Goal: Communication & Community: Answer question/provide support

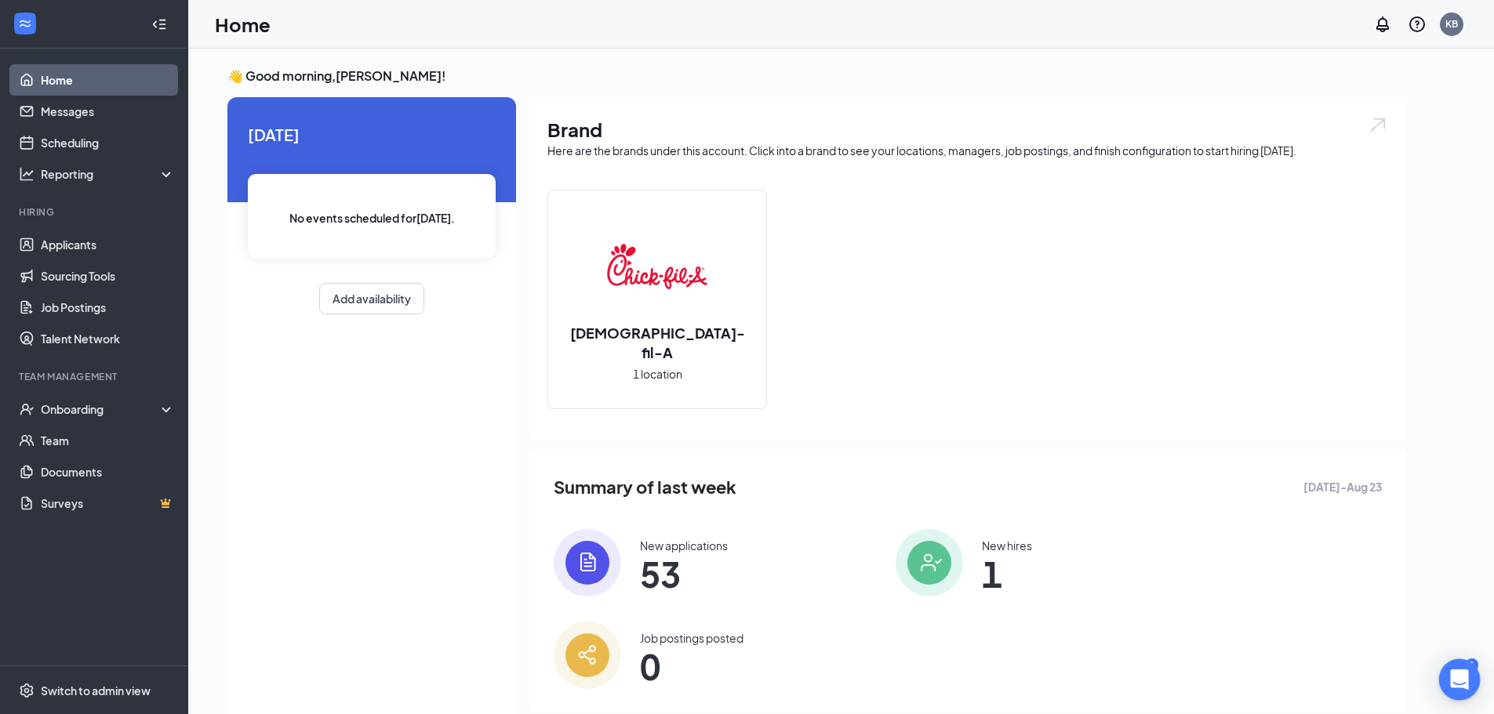
click at [1474, 666] on div "Open Intercom Messenger" at bounding box center [1460, 681] width 42 height 42
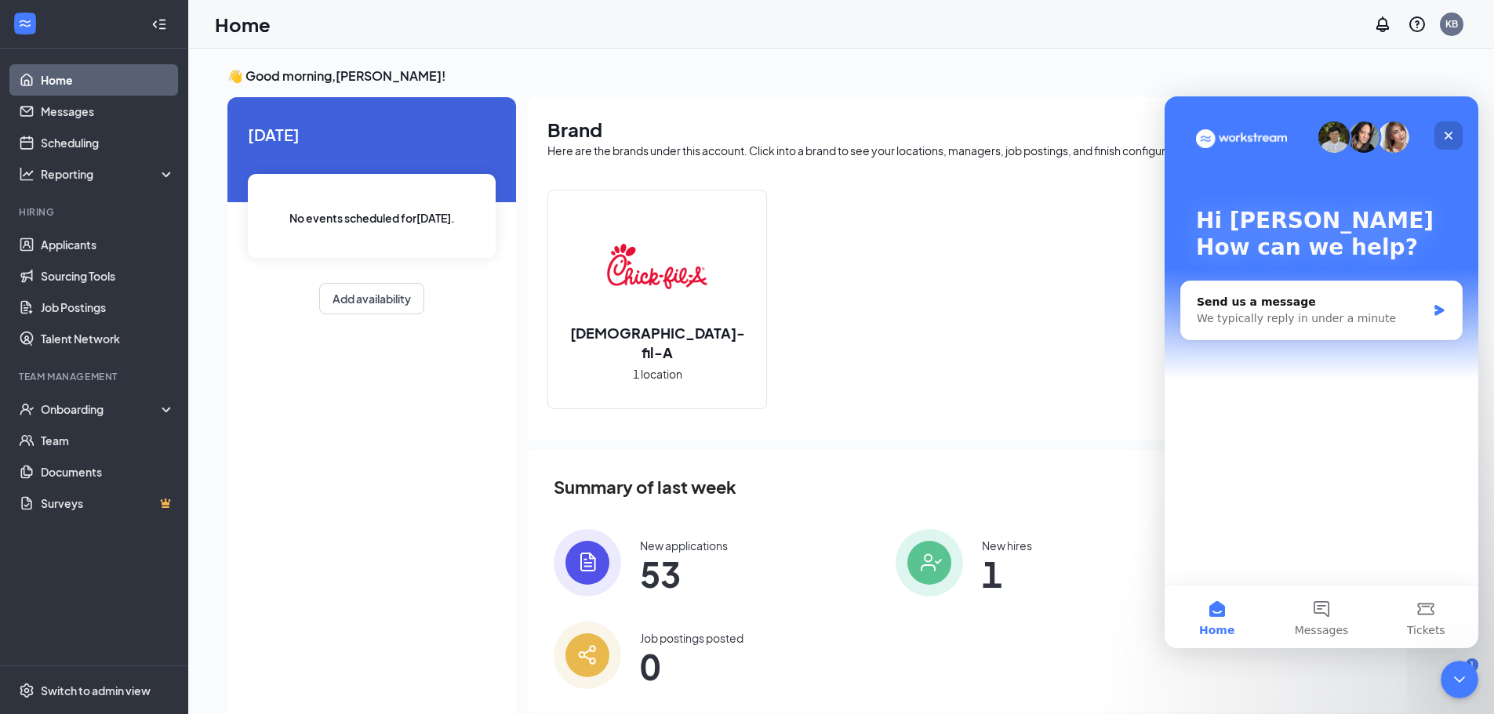
click at [1445, 130] on icon "Close" at bounding box center [1448, 135] width 13 height 13
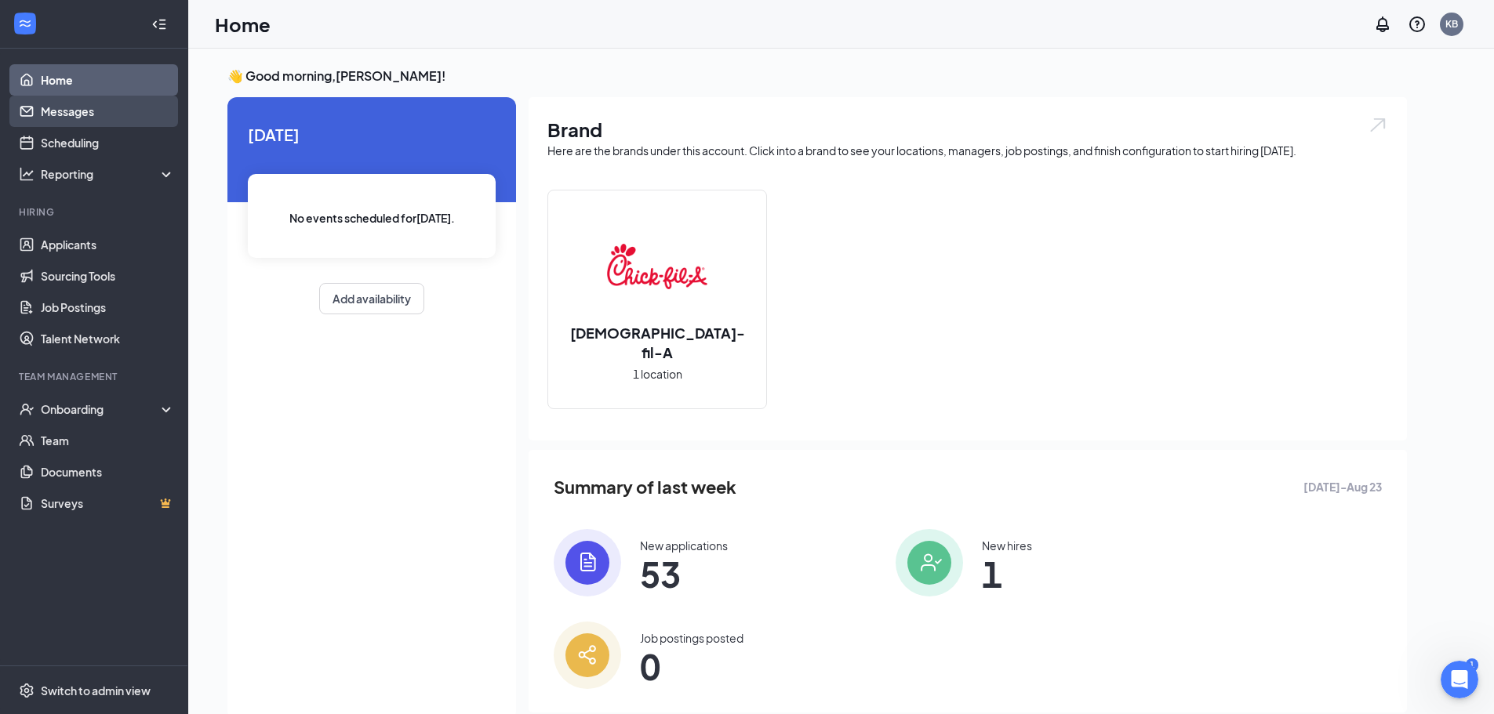
click at [78, 109] on link "Messages" at bounding box center [108, 111] width 134 height 31
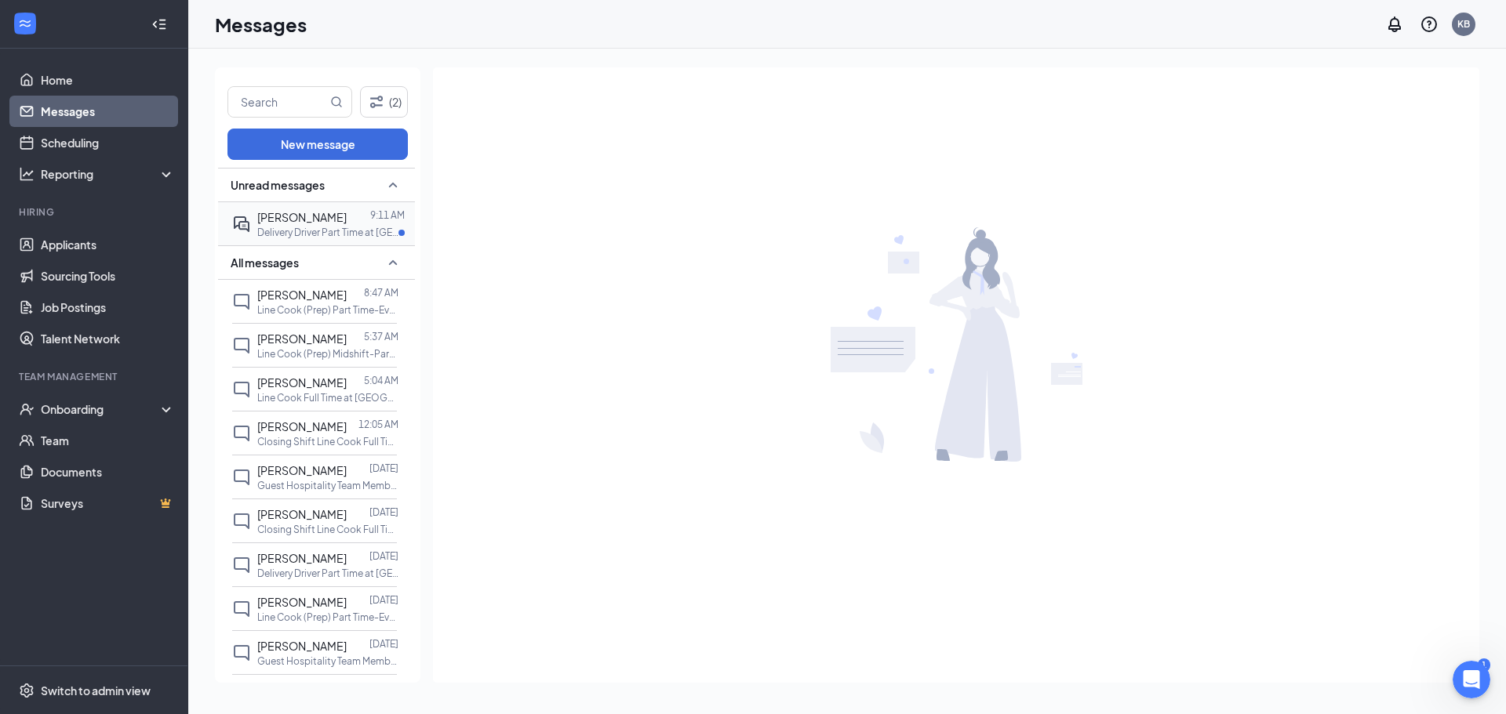
click at [340, 226] on p "Delivery Driver Part Time at [GEOGRAPHIC_DATA]" at bounding box center [327, 232] width 141 height 13
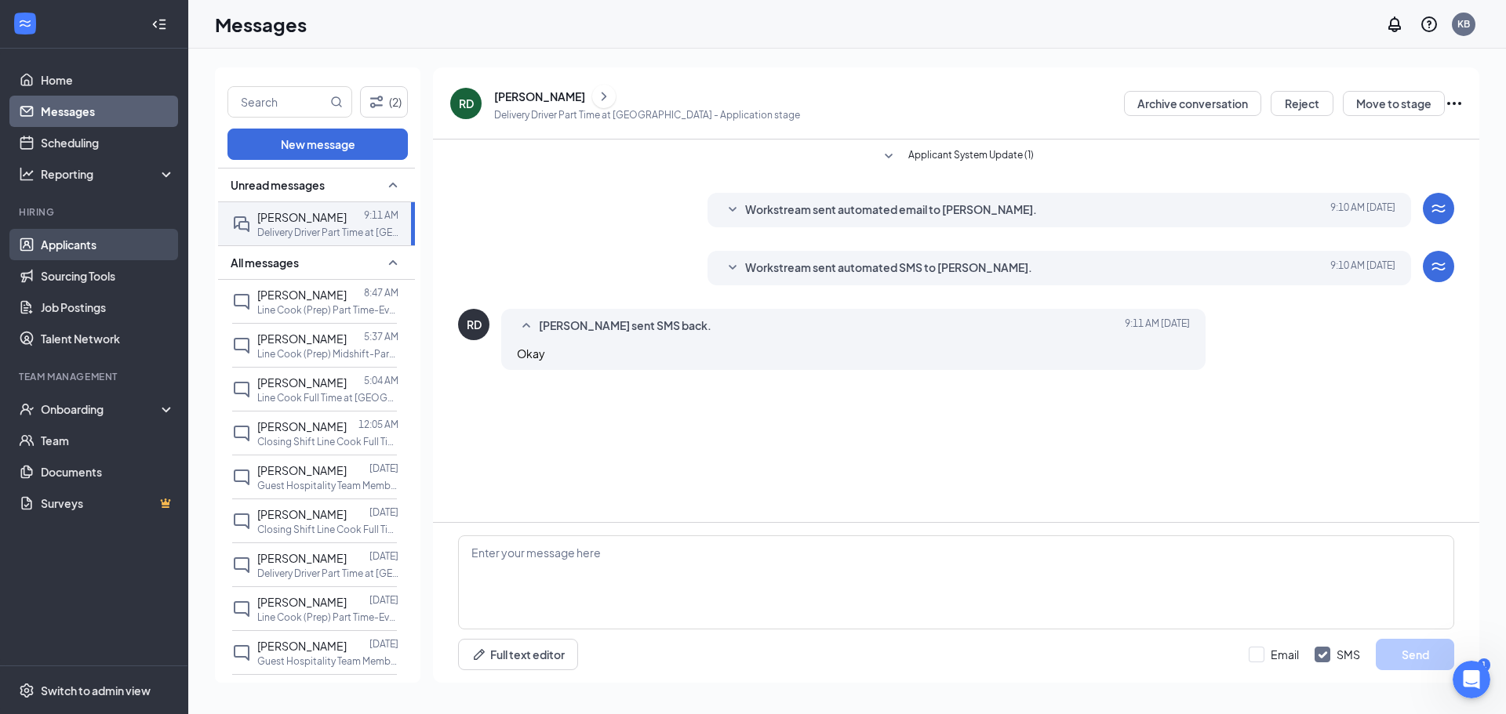
click at [77, 247] on link "Applicants" at bounding box center [108, 244] width 134 height 31
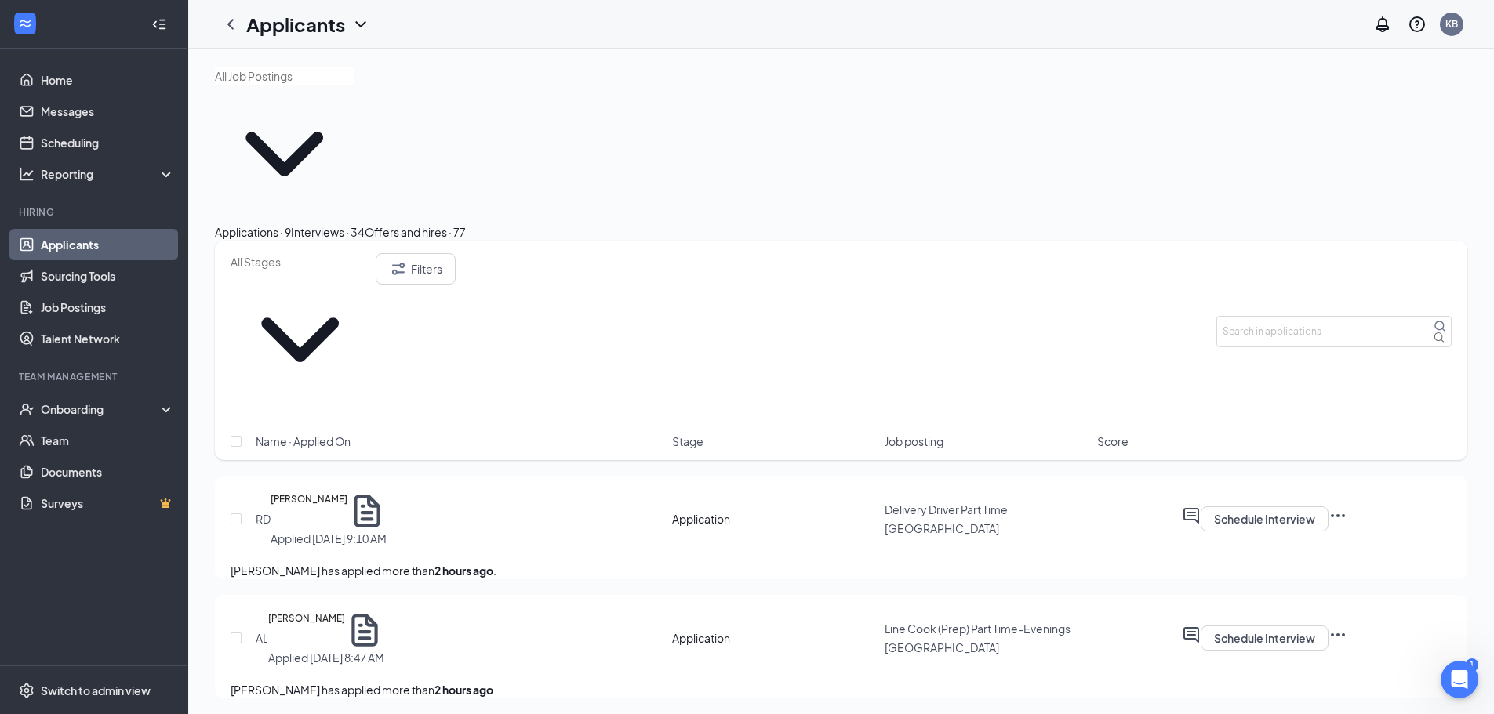
click at [365, 224] on div "Interviews · 34" at bounding box center [328, 232] width 74 height 17
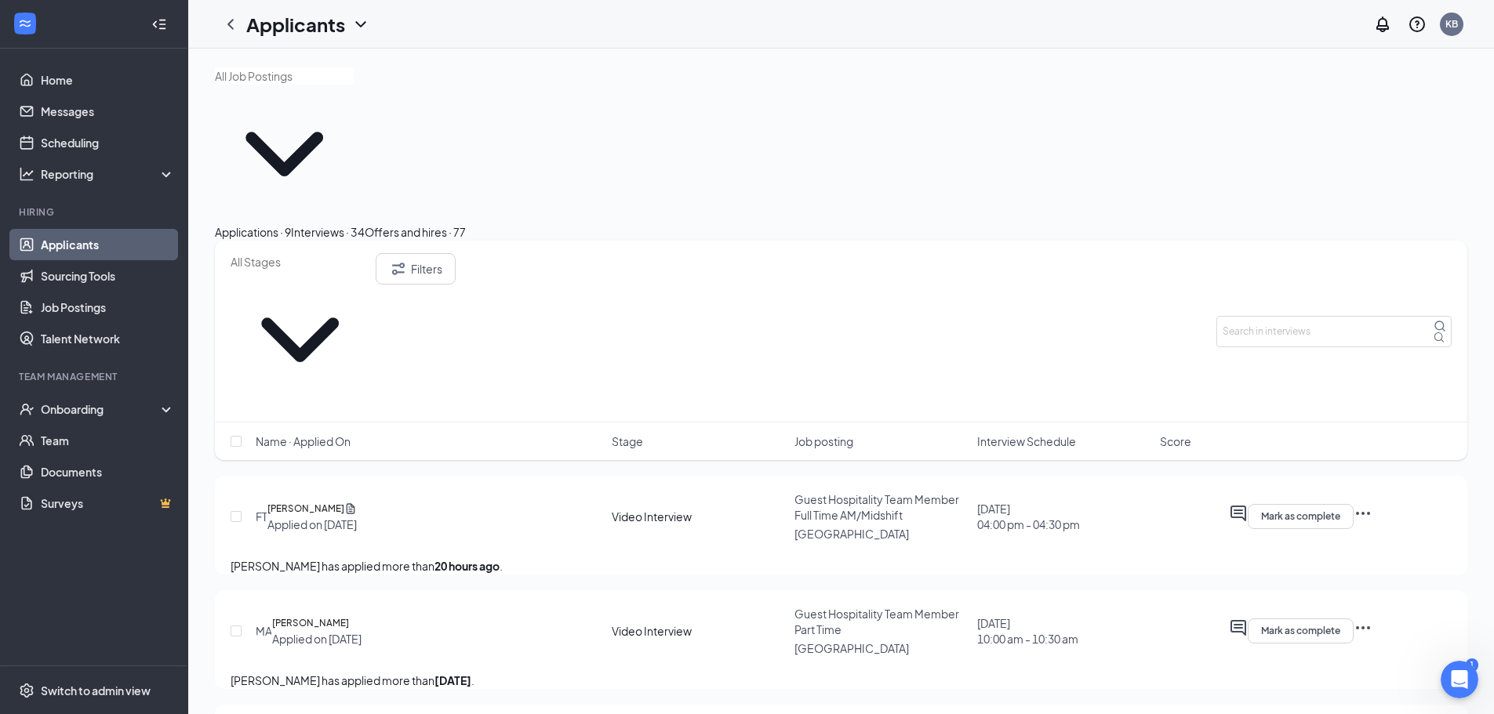
click at [339, 253] on input "text" at bounding box center [300, 261] width 139 height 17
click at [317, 257] on div "Onsite Interview (1)" at bounding box center [280, 248] width 98 height 17
type input "Onsite Interview (1)"
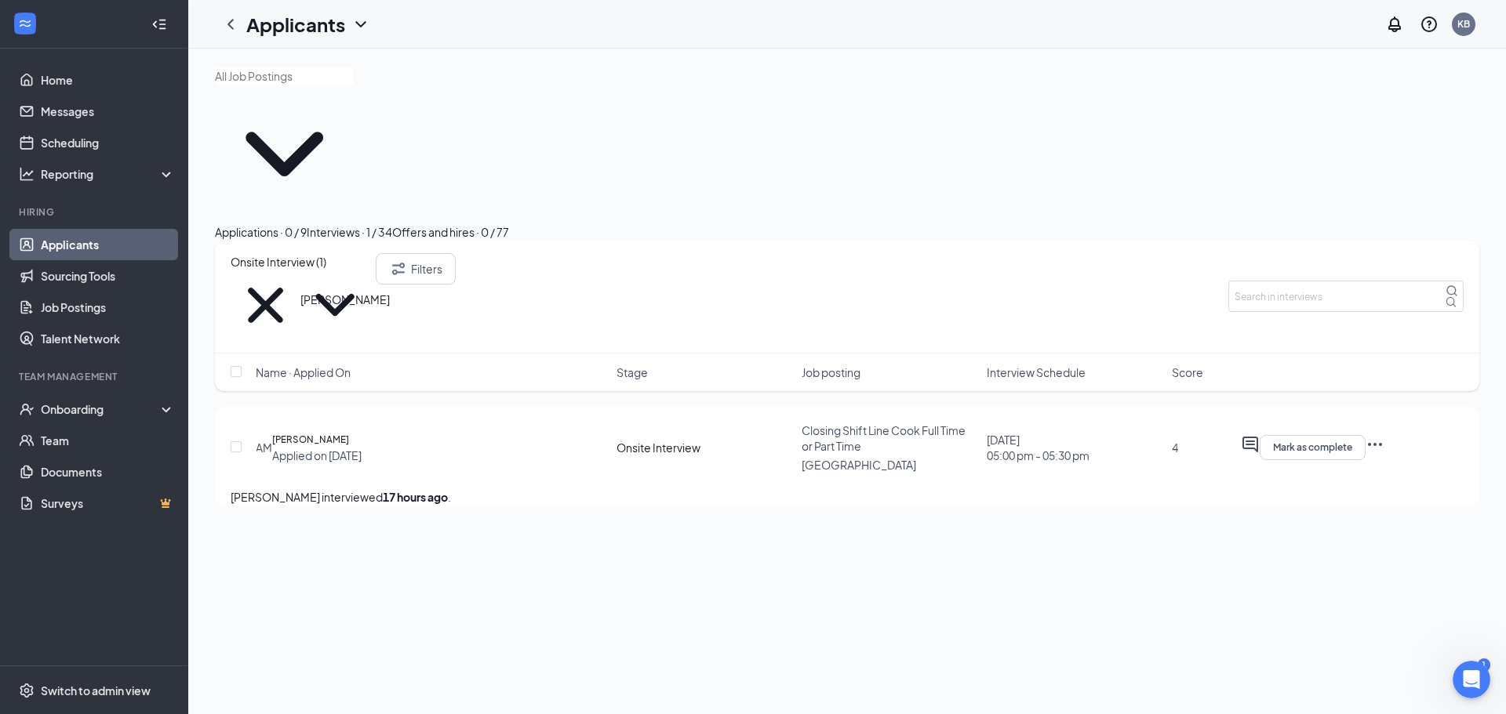
click at [349, 432] on h5 "[PERSON_NAME]" at bounding box center [310, 440] width 77 height 16
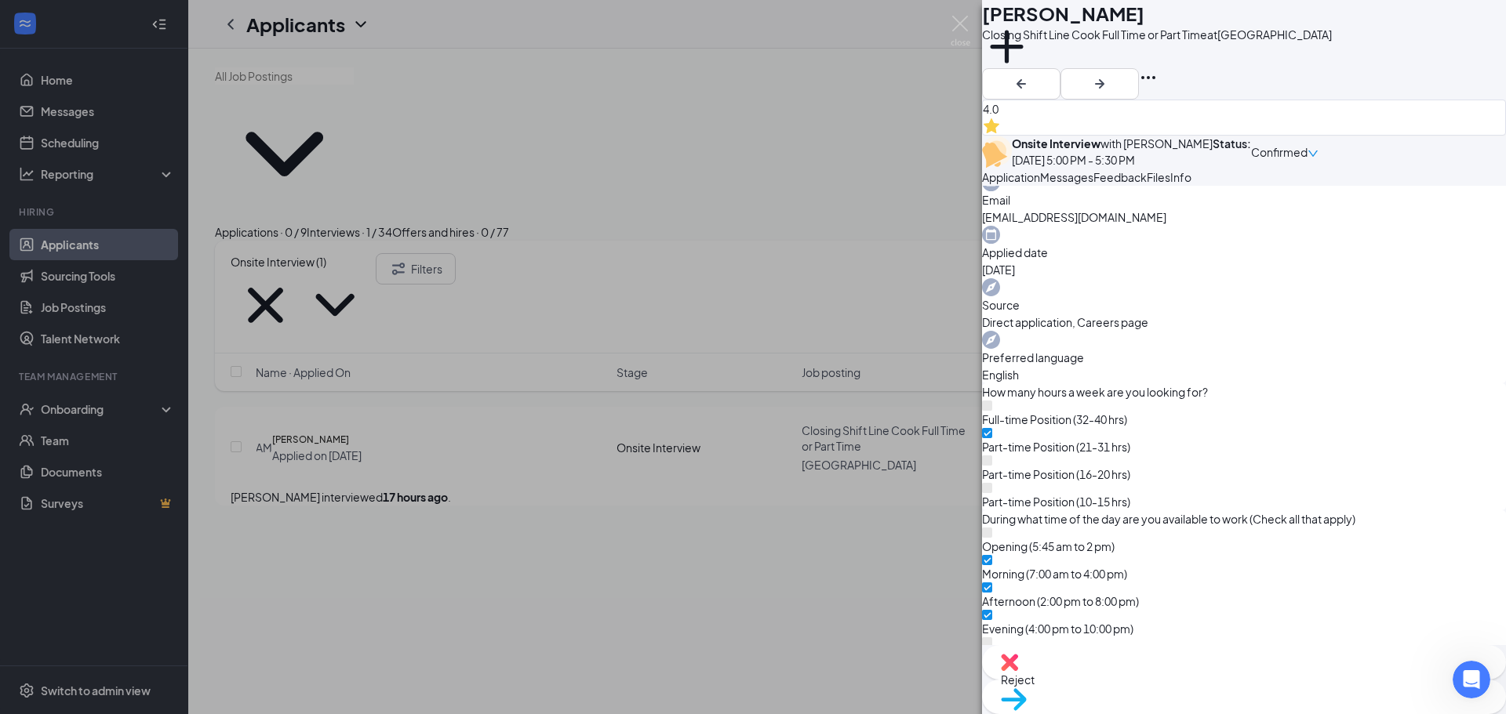
scroll to position [1143, 0]
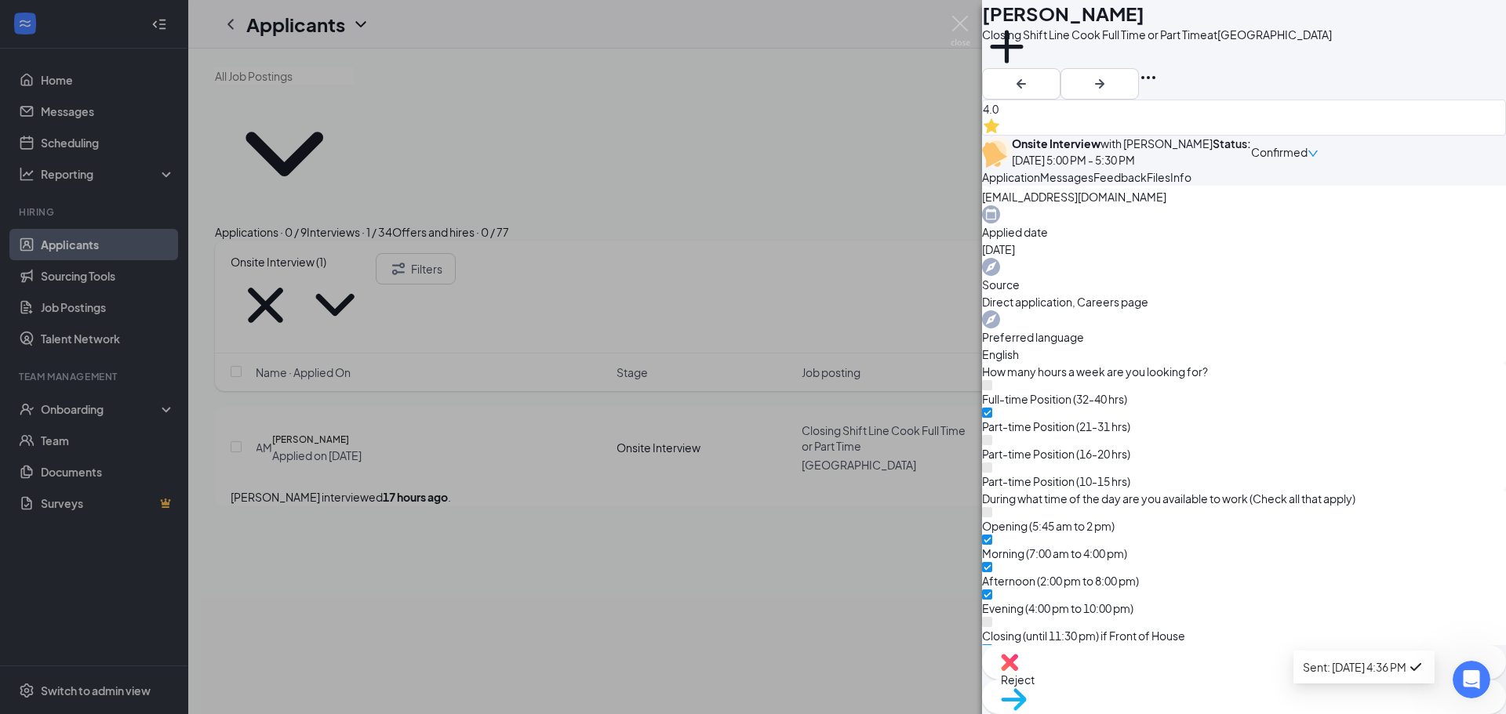
click at [1397, 671] on div "Sent: [DATE] 4:36 PM" at bounding box center [1364, 667] width 122 height 19
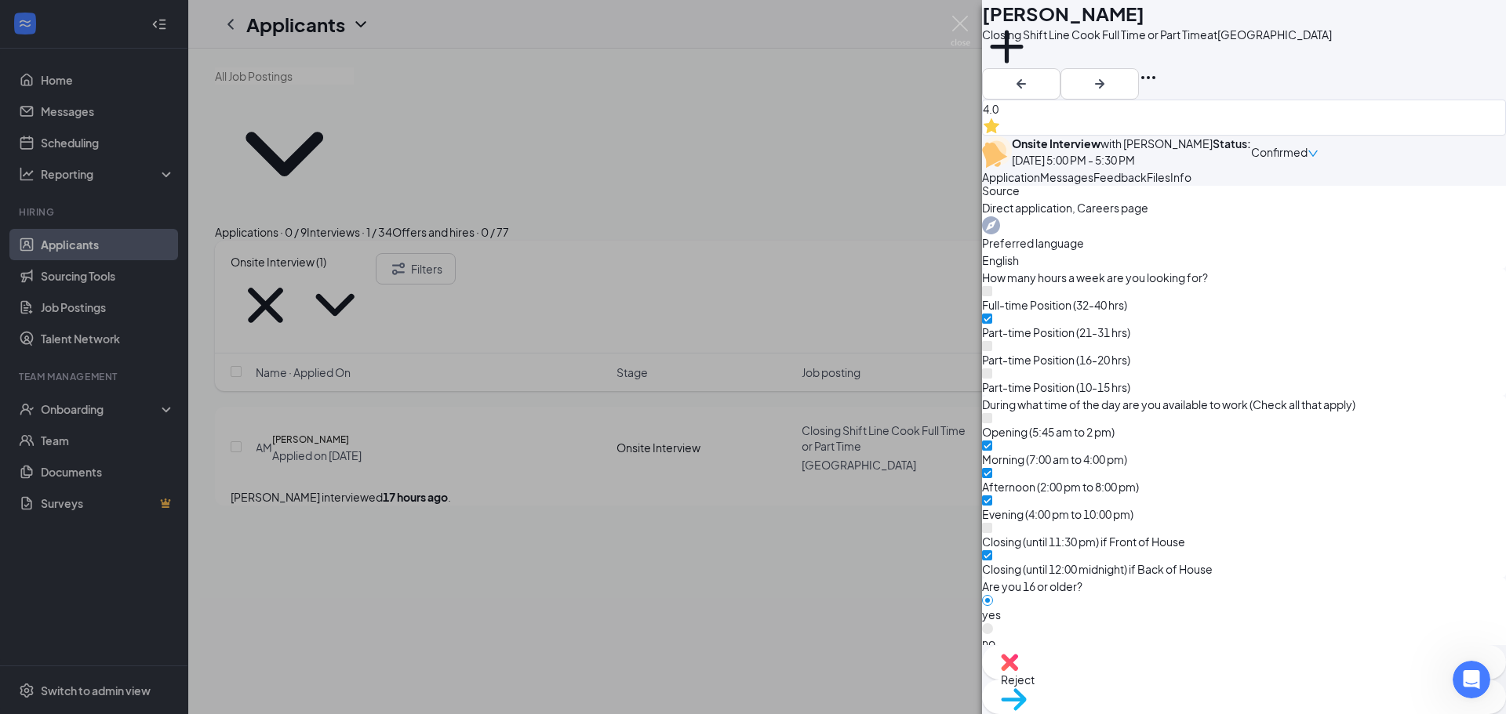
scroll to position [1238, 0]
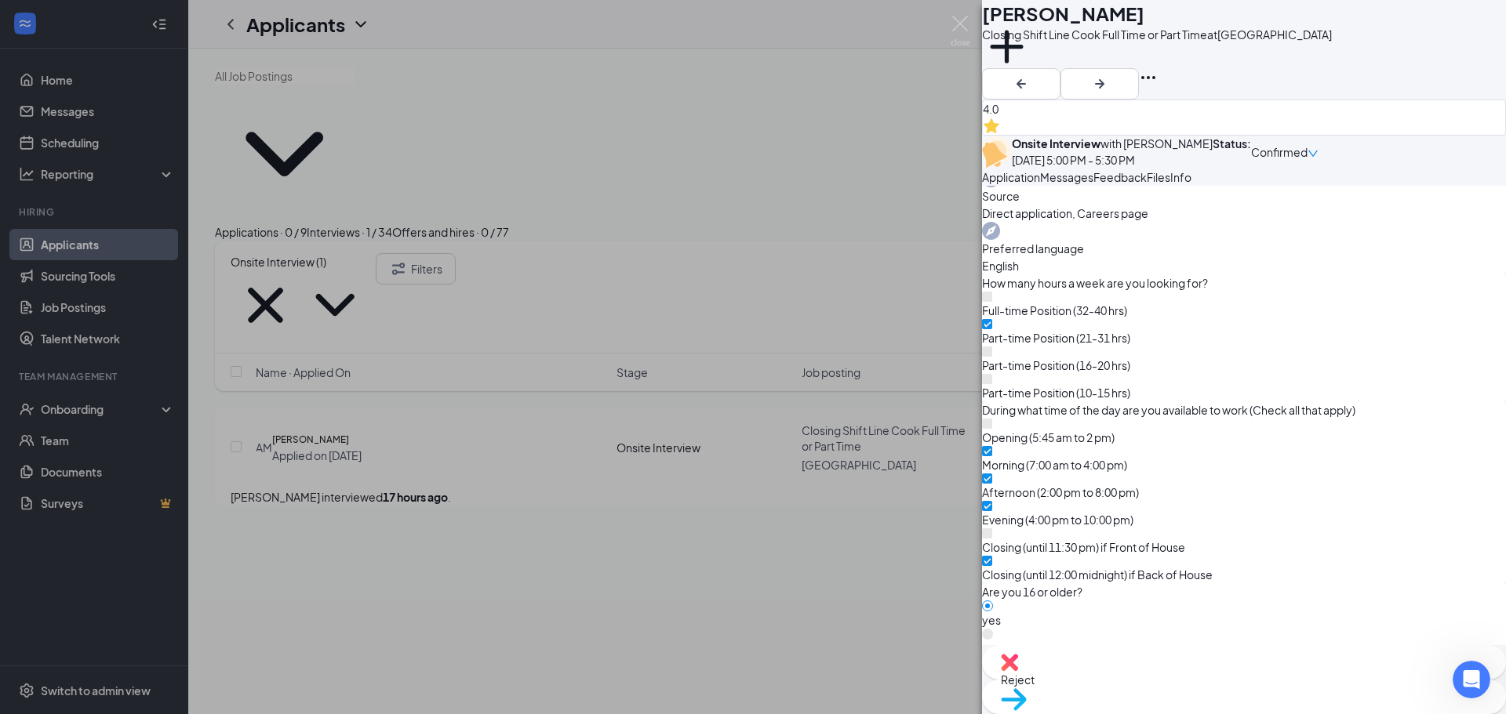
click at [1093, 184] on span "Messages" at bounding box center [1066, 177] width 53 height 14
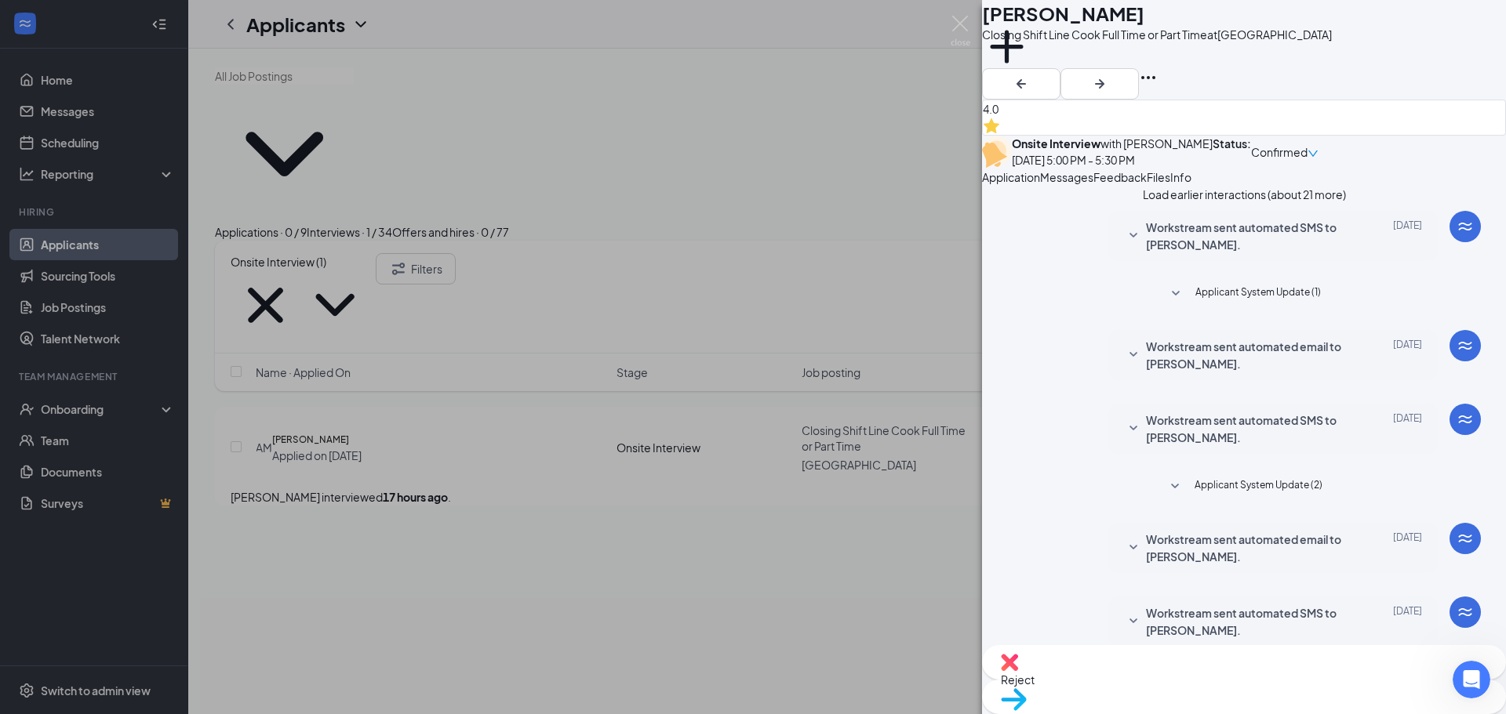
scroll to position [404, 0]
type textarea "Will you still be available to close (til midnight) during the school year?--[P…"
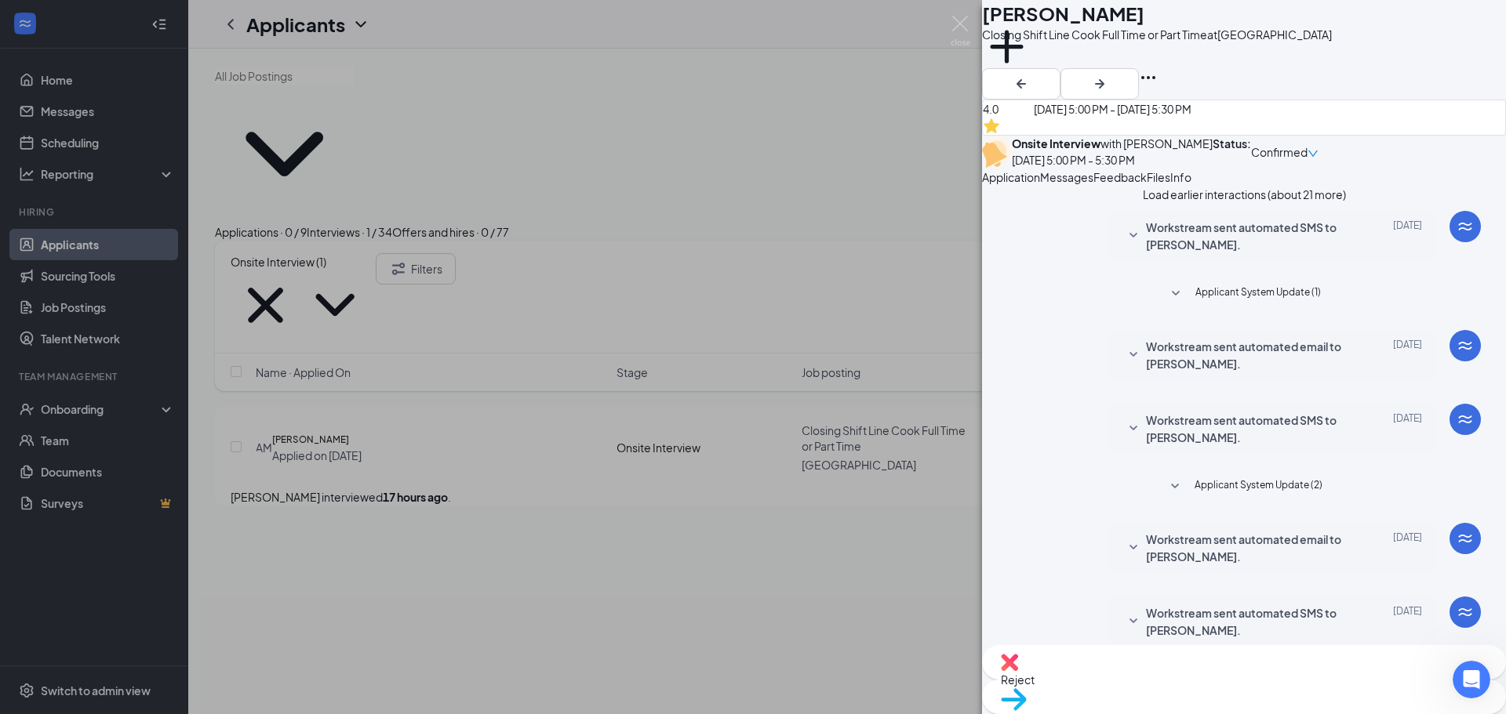
scroll to position [539, 0]
click at [951, 28] on img at bounding box center [961, 31] width 20 height 31
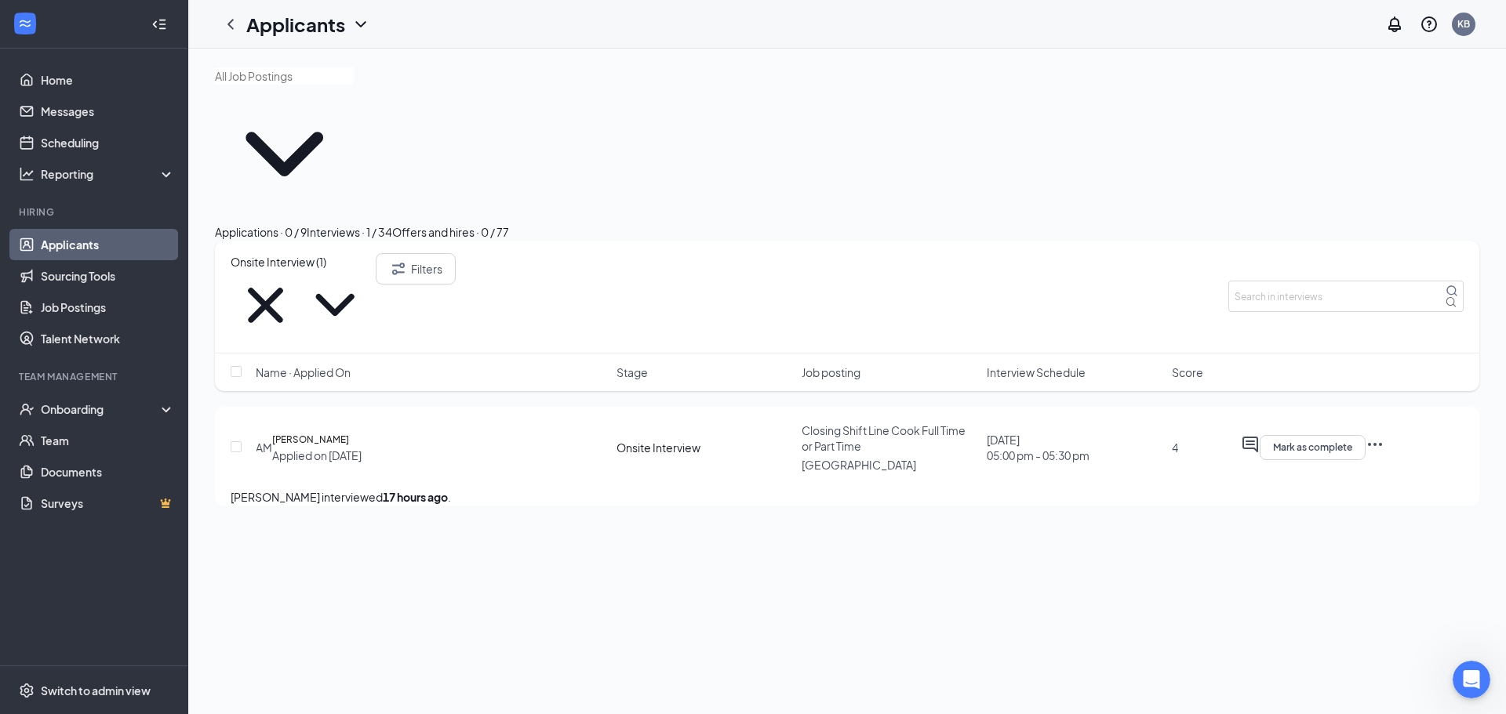
click at [509, 224] on div "Offers and hires · 0 / 77" at bounding box center [450, 232] width 117 height 17
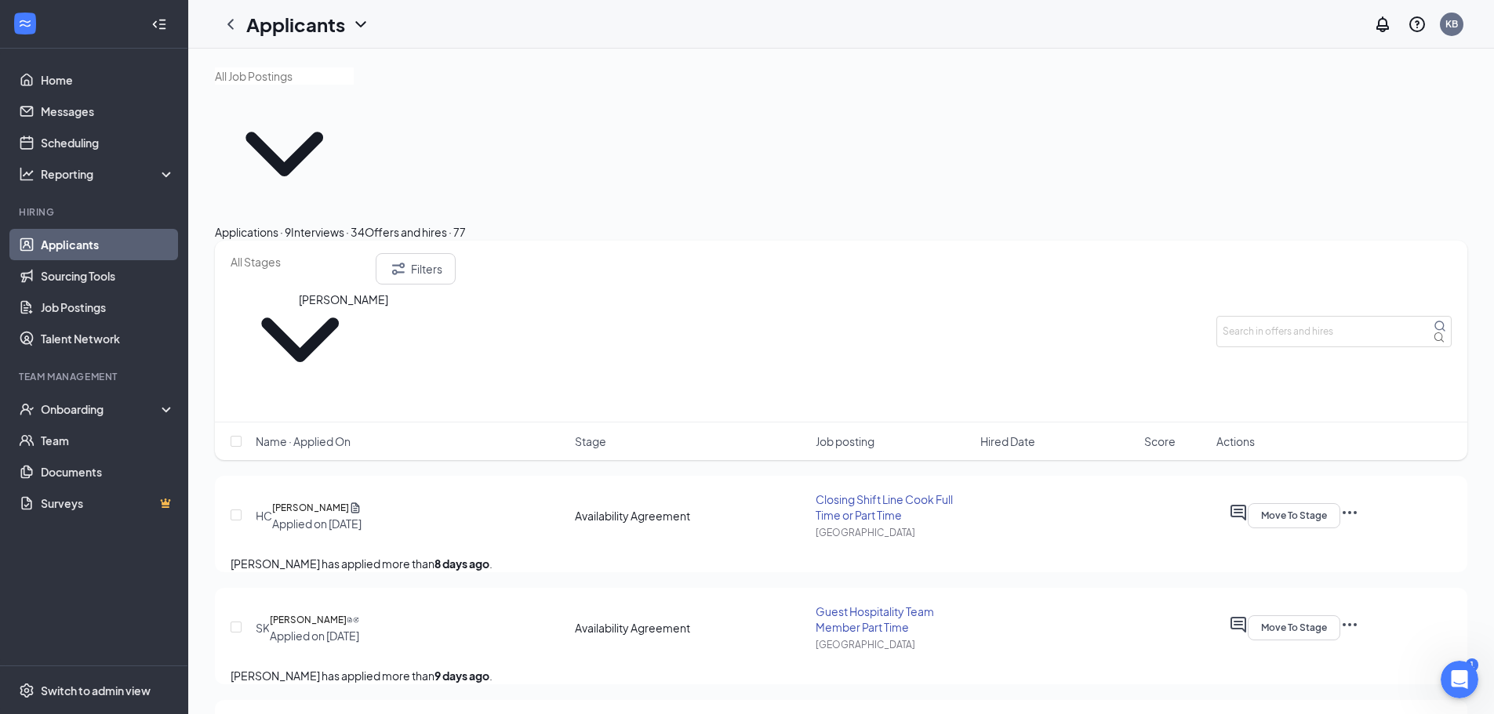
click at [333, 500] on h5 "[PERSON_NAME]" at bounding box center [310, 508] width 77 height 16
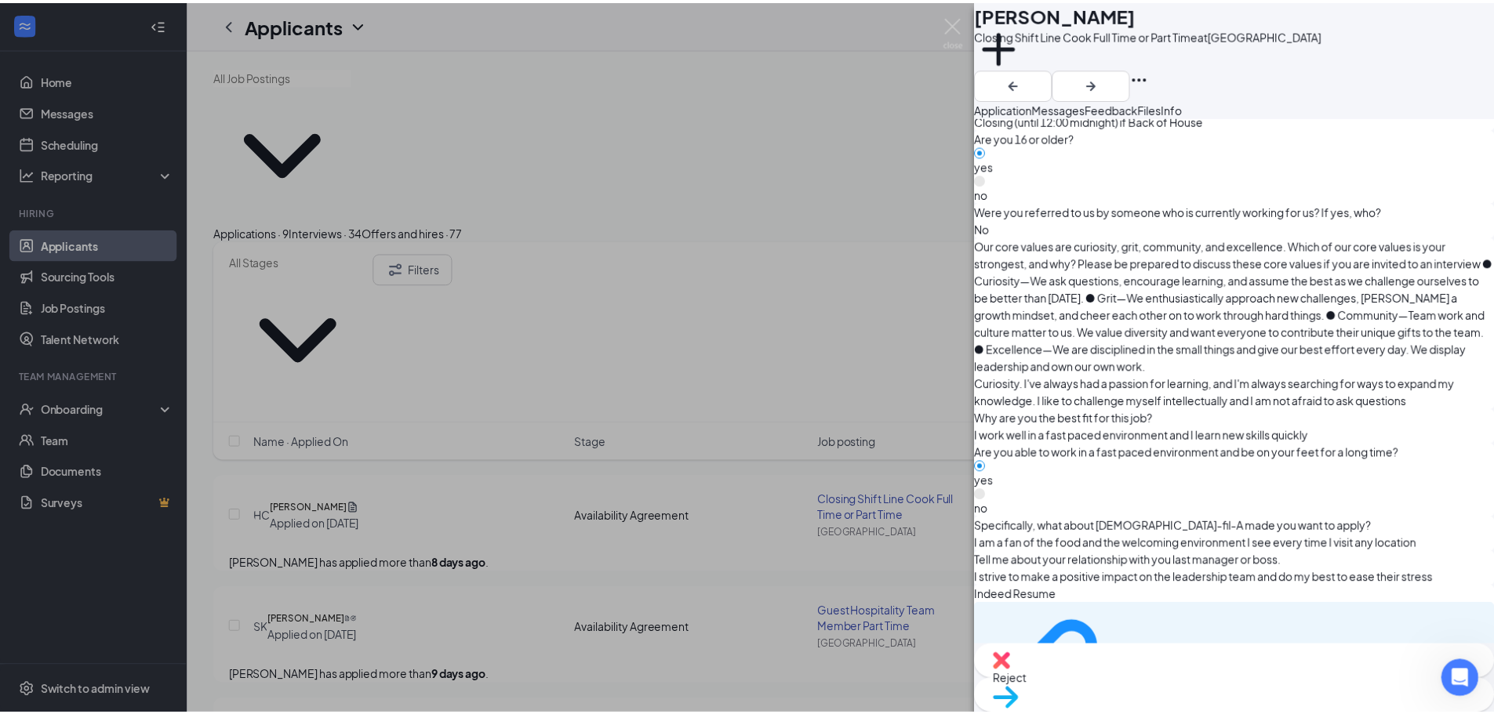
scroll to position [1067, 0]
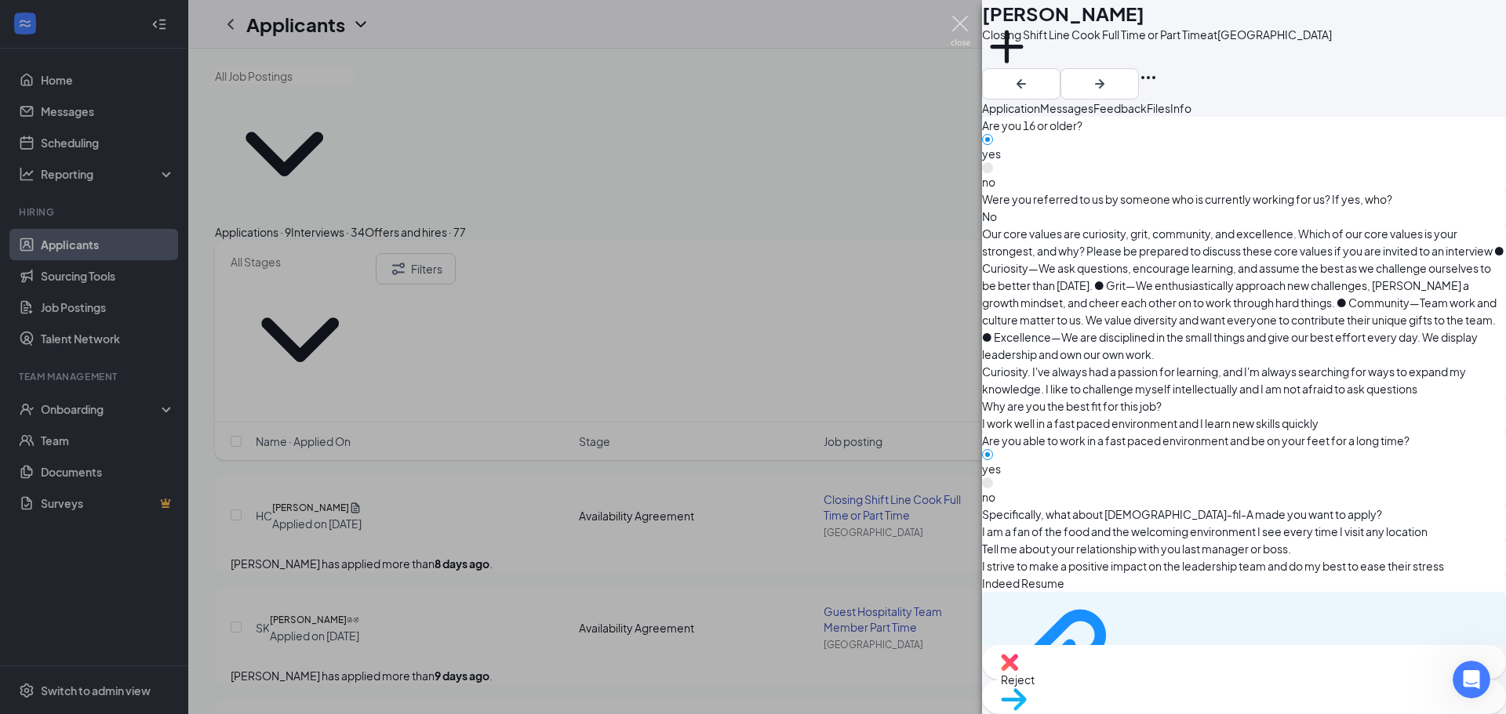
drag, startPoint x: 968, startPoint y: 20, endPoint x: 878, endPoint y: 114, distance: 130.3
click at [968, 20] on img at bounding box center [961, 31] width 20 height 31
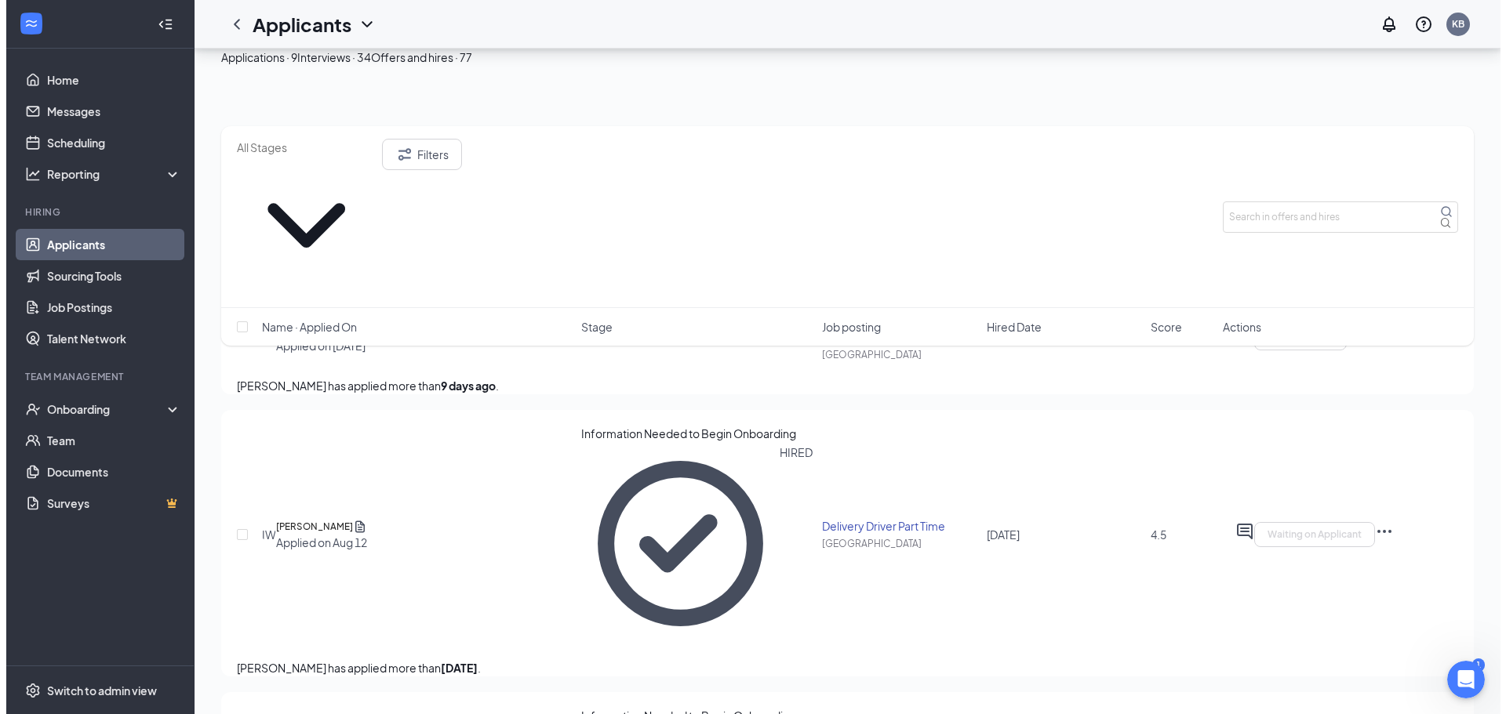
scroll to position [235, 0]
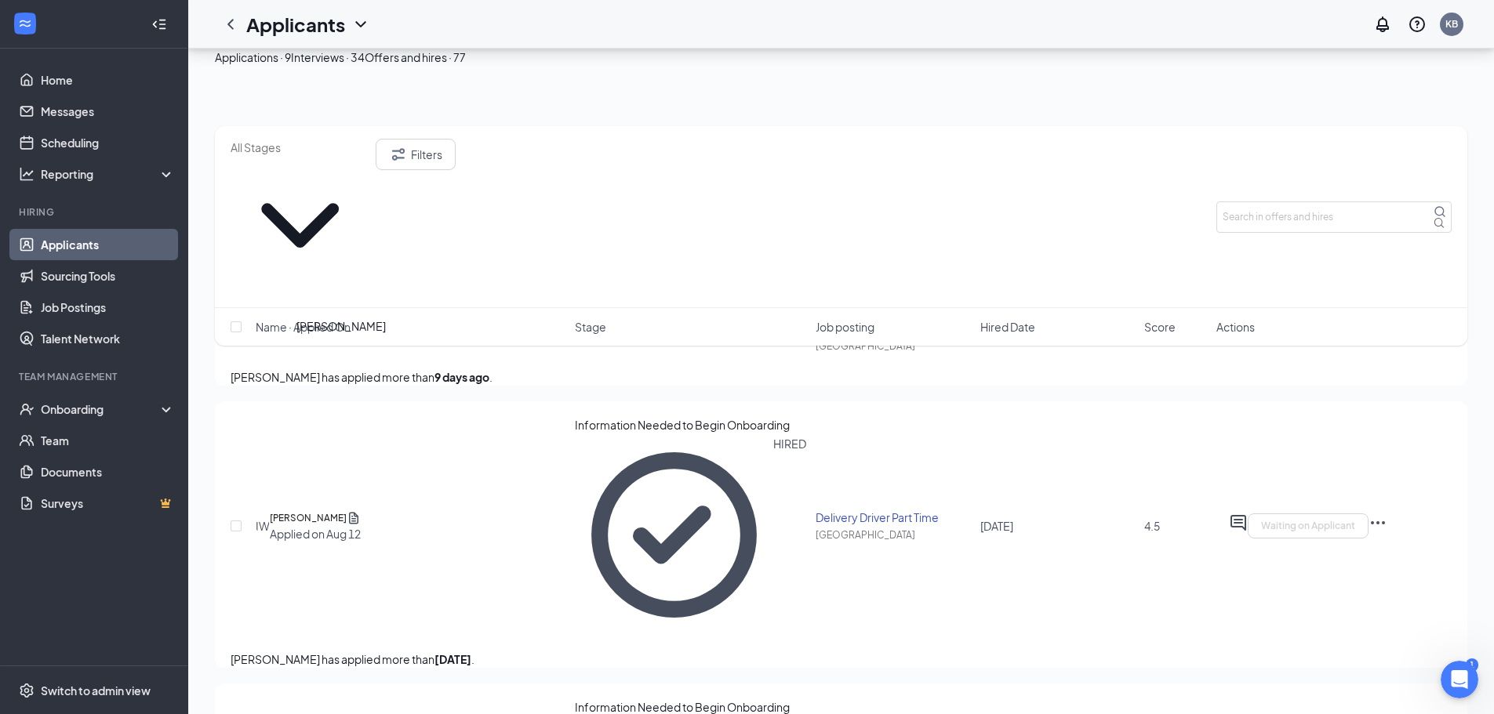
click at [338, 511] on h5 "[PERSON_NAME]" at bounding box center [308, 519] width 77 height 16
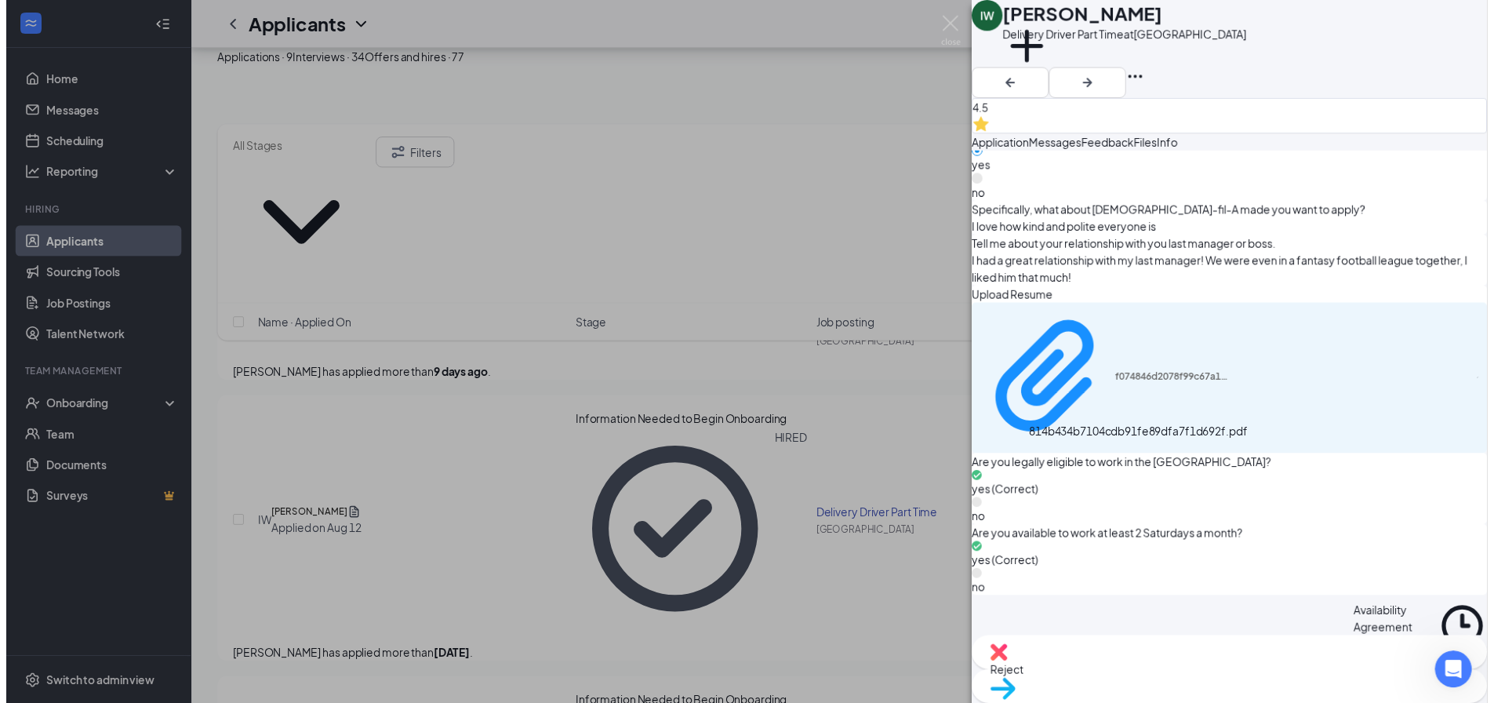
scroll to position [1427, 0]
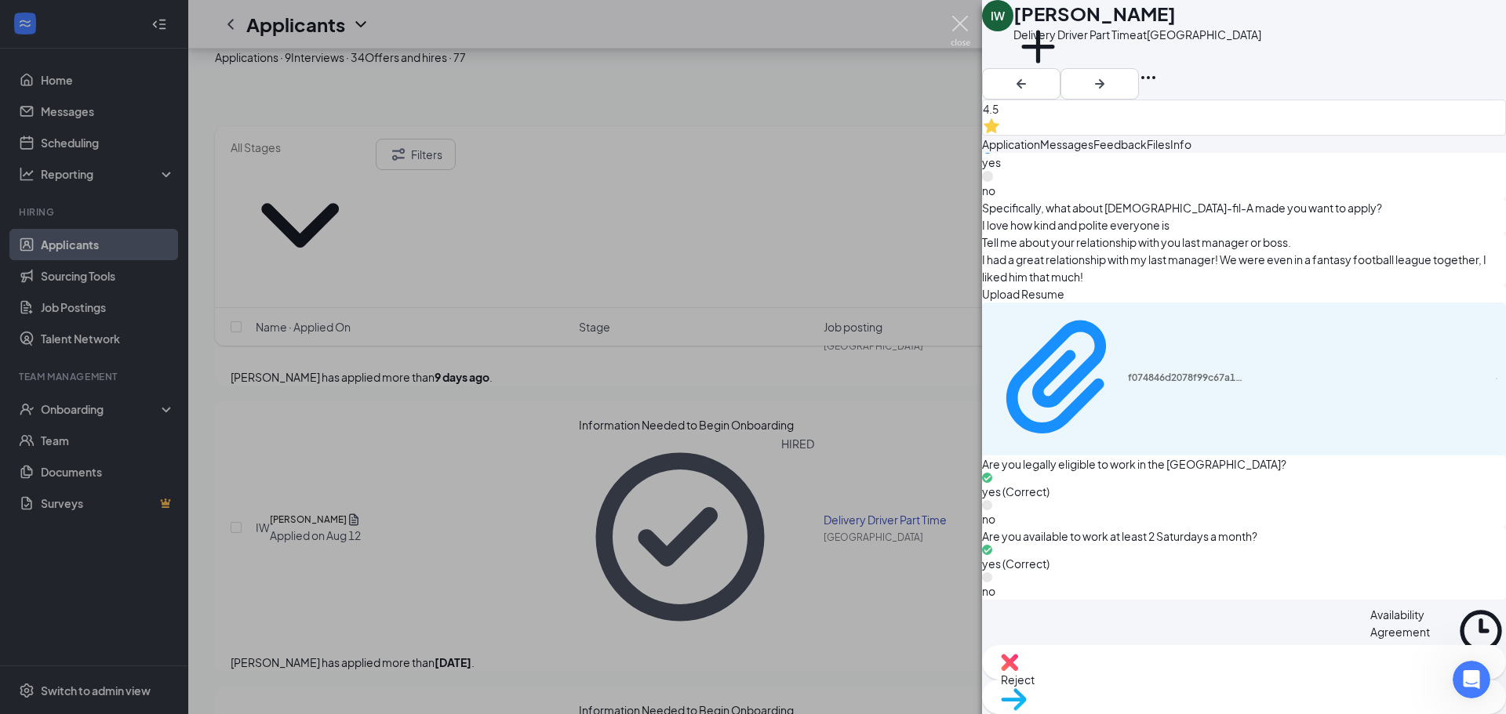
click at [956, 22] on img at bounding box center [961, 31] width 20 height 31
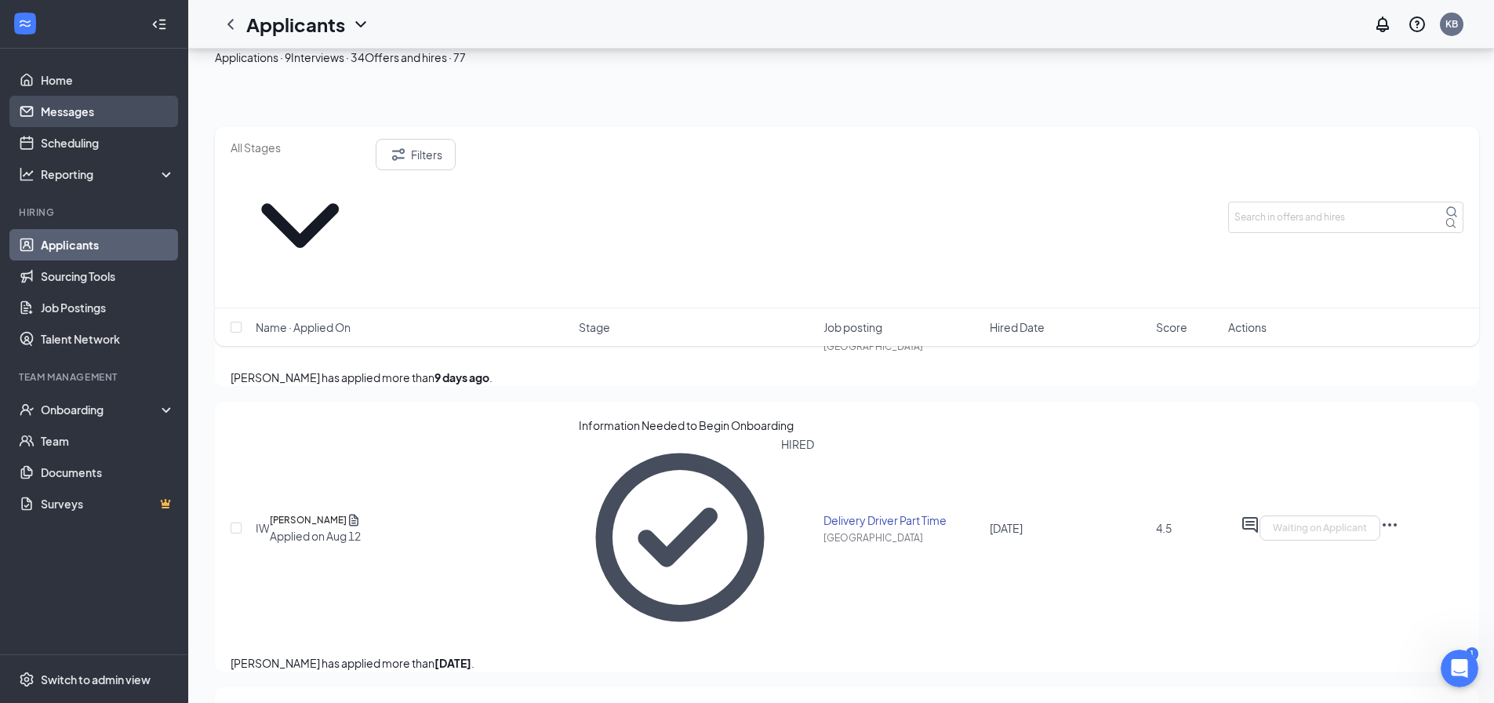
click at [84, 108] on link "Messages" at bounding box center [108, 111] width 134 height 31
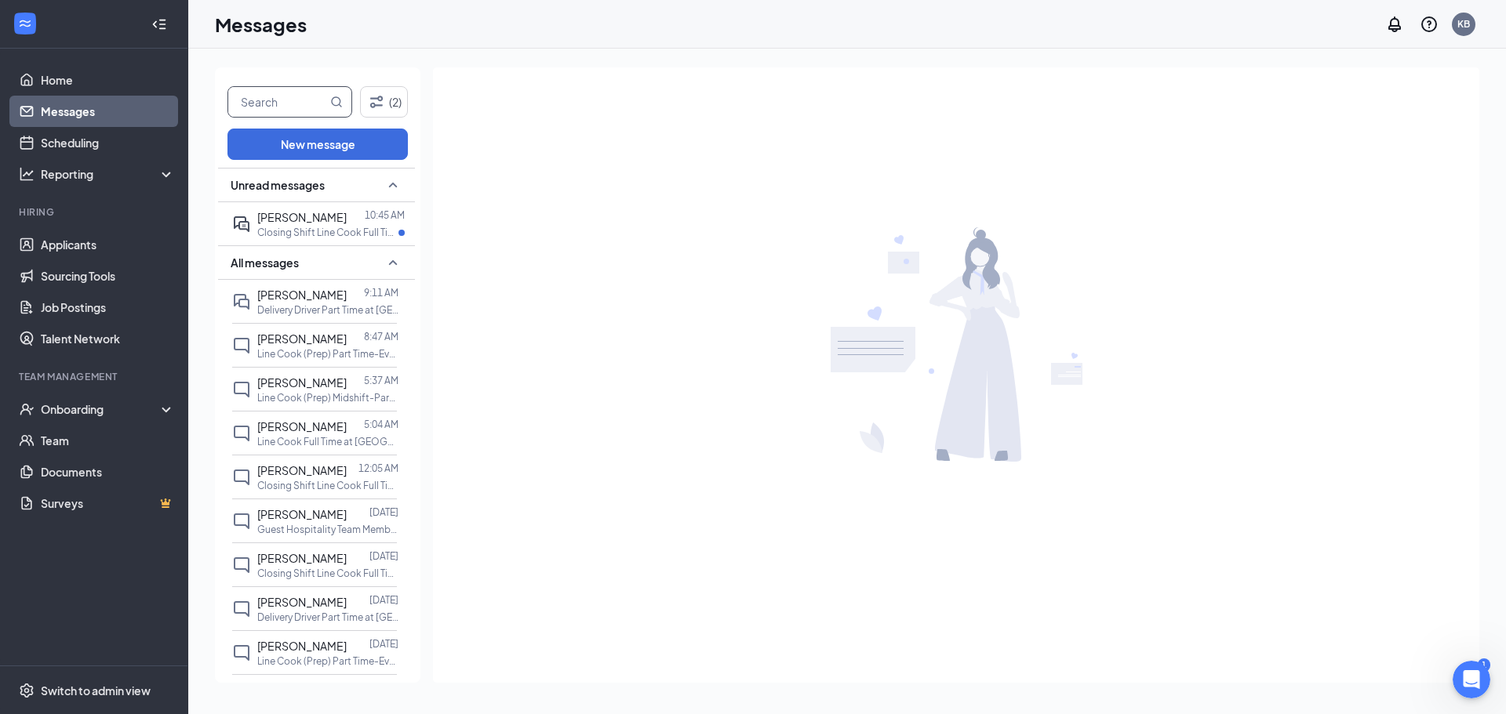
click at [288, 102] on input "text" at bounding box center [277, 102] width 99 height 30
click at [328, 100] on span "[DEMOGRAPHIC_DATA]" at bounding box center [289, 101] width 125 height 31
click at [333, 102] on icon "MagnifyingGlass" at bounding box center [336, 102] width 13 height 13
drag, startPoint x: 291, startPoint y: 97, endPoint x: 215, endPoint y: 99, distance: 76.1
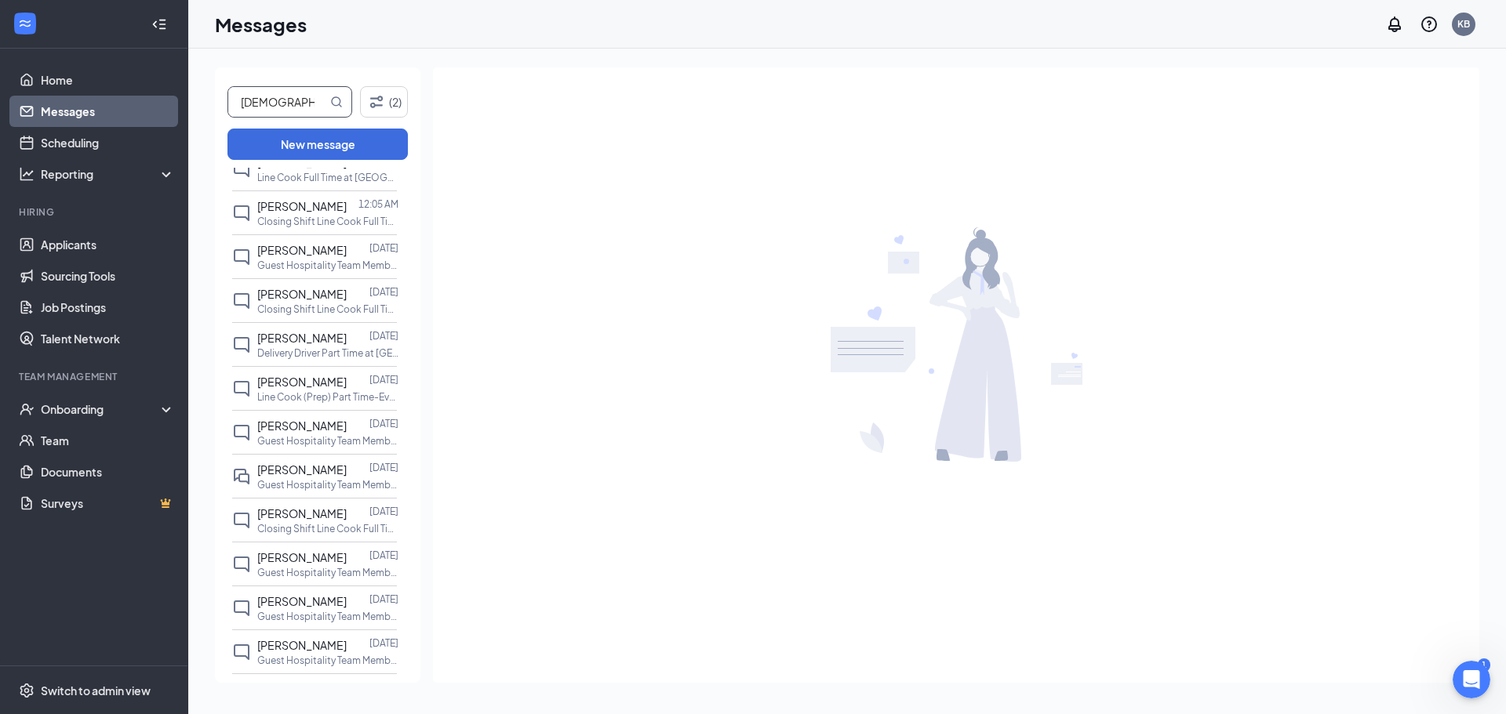
click at [216, 99] on div "isaiah (2) New message Unread messages [PERSON_NAME] 10:45 AM Closing Shift Lin…" at bounding box center [317, 375] width 205 height 616
click at [392, 101] on button "(2)" at bounding box center [384, 101] width 48 height 31
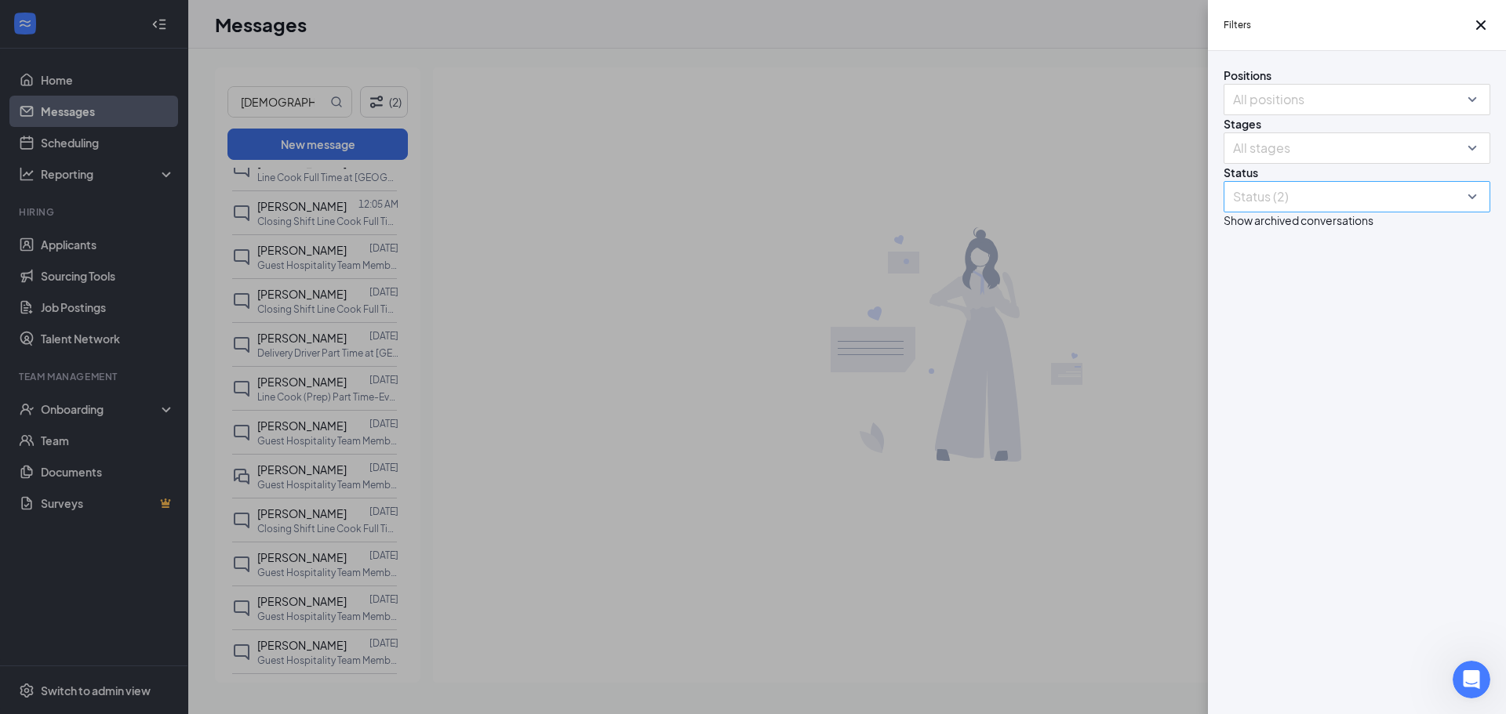
click at [1480, 213] on div "Status (2)" at bounding box center [1356, 196] width 267 height 31
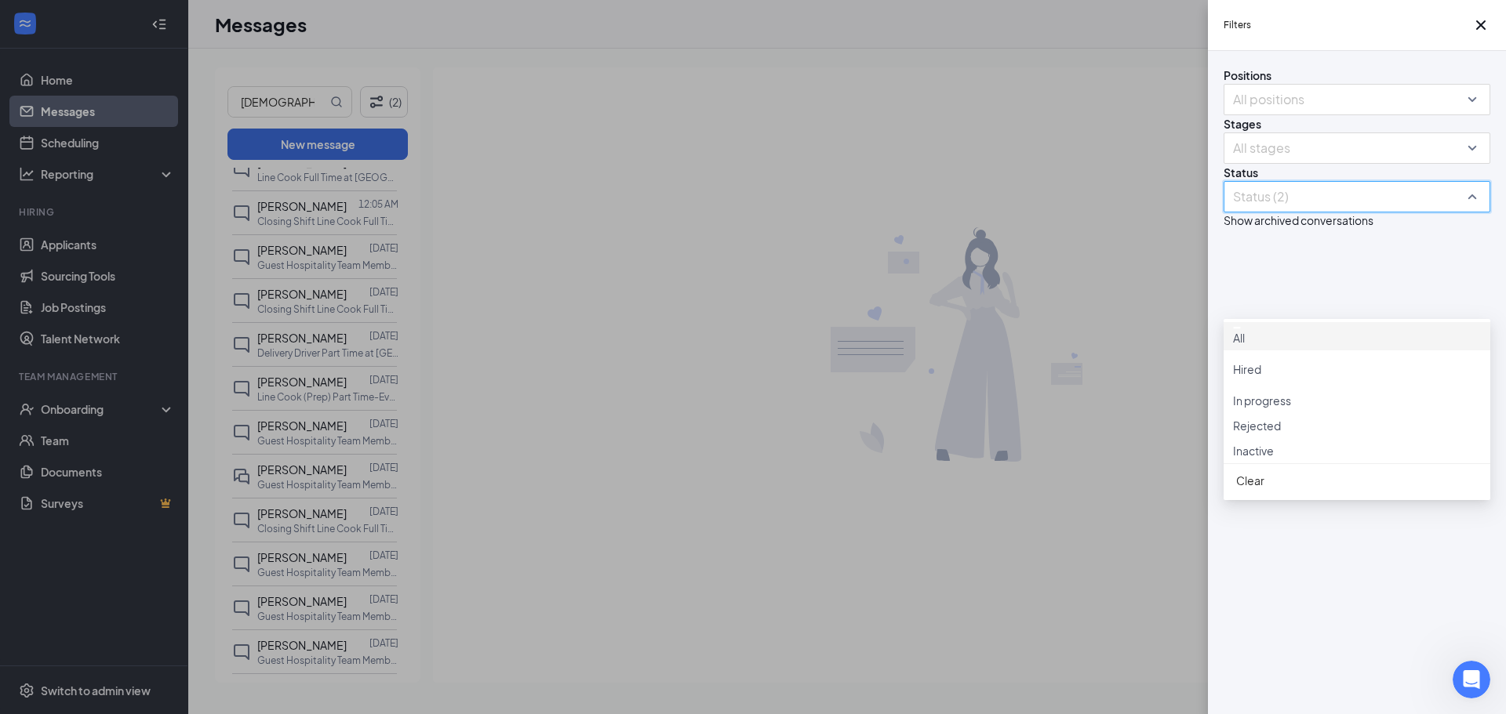
click at [1241, 329] on div at bounding box center [1357, 327] width 248 height 3
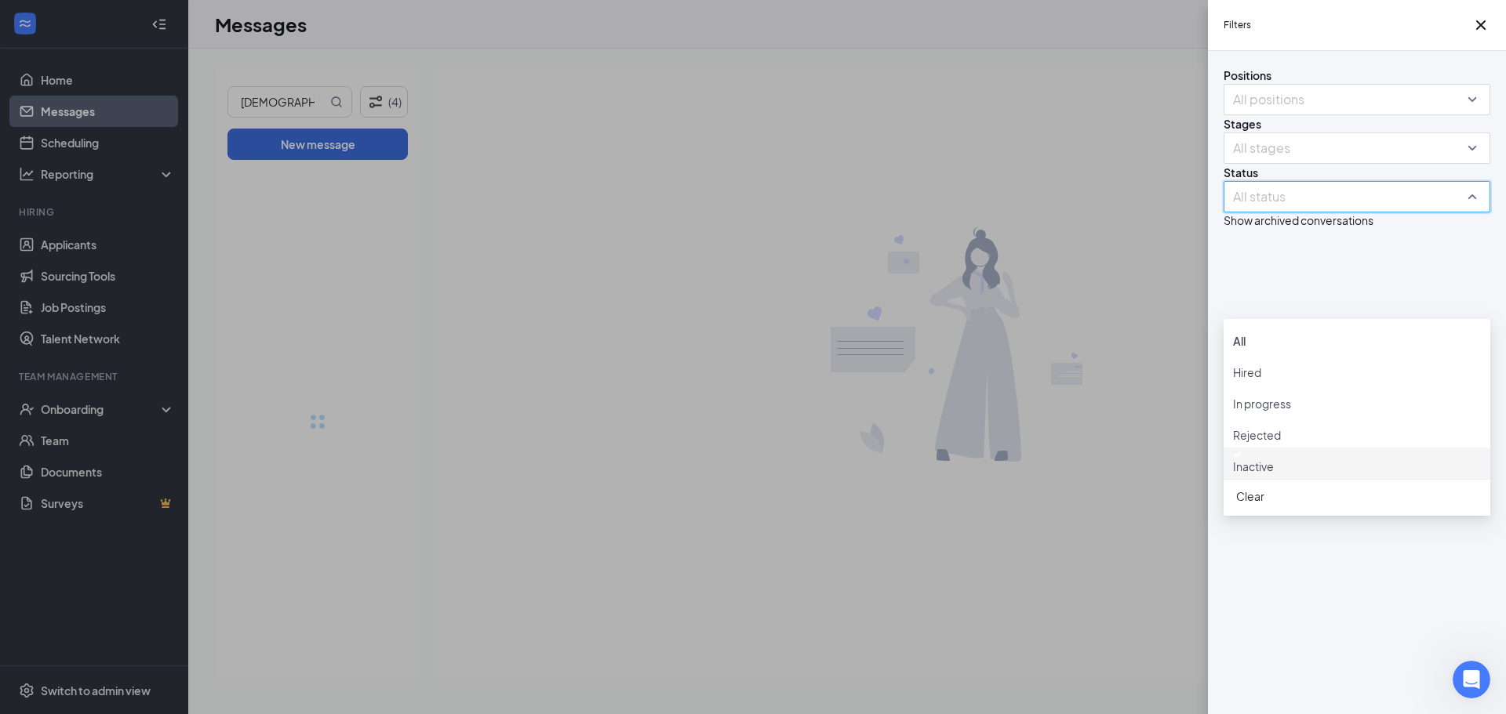
click at [963, 538] on div "Filters Positions All positions Stages All stages Status All status Show archiv…" at bounding box center [753, 357] width 1506 height 714
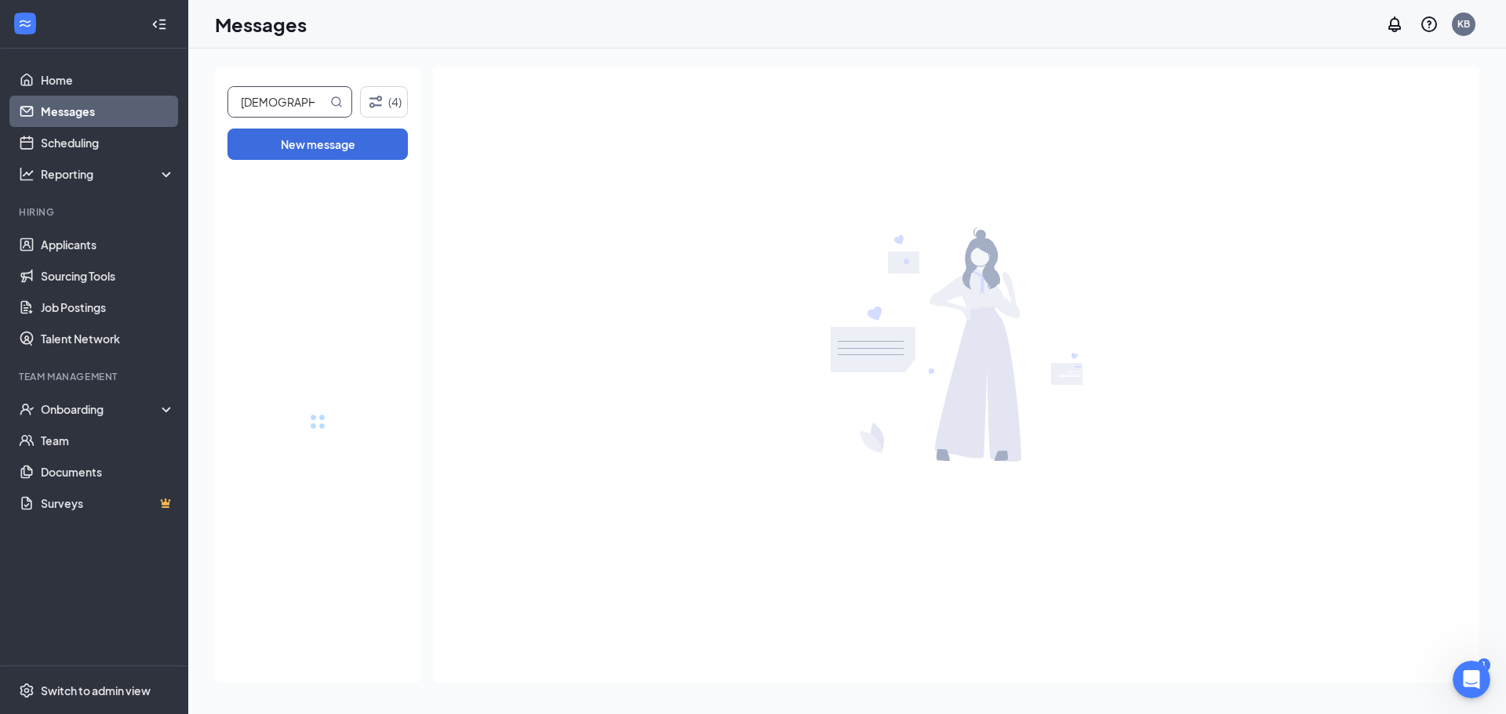
click at [285, 104] on input "[DEMOGRAPHIC_DATA]" at bounding box center [277, 102] width 99 height 30
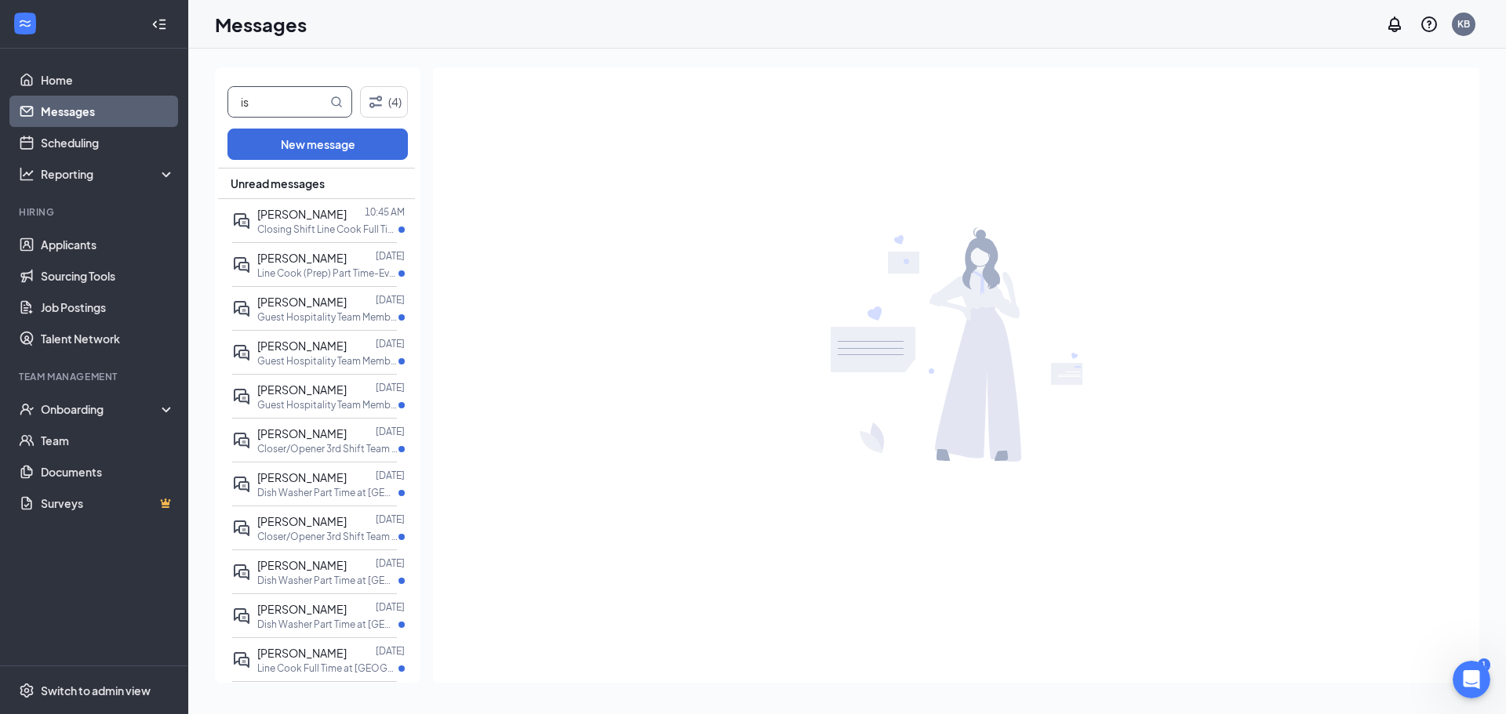
type input "i"
type input "[DEMOGRAPHIC_DATA]"
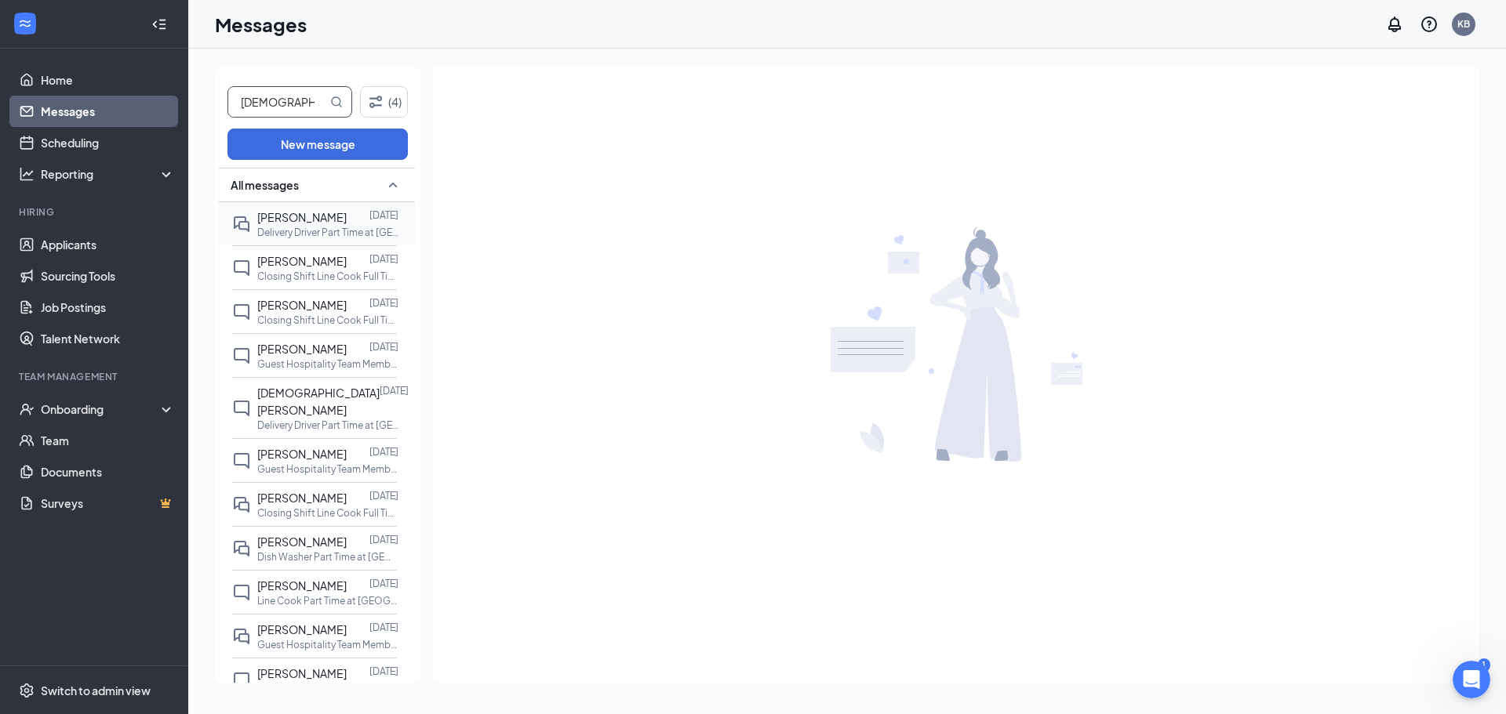
click at [314, 234] on p "Delivery Driver Part Time at [GEOGRAPHIC_DATA]" at bounding box center [327, 232] width 141 height 13
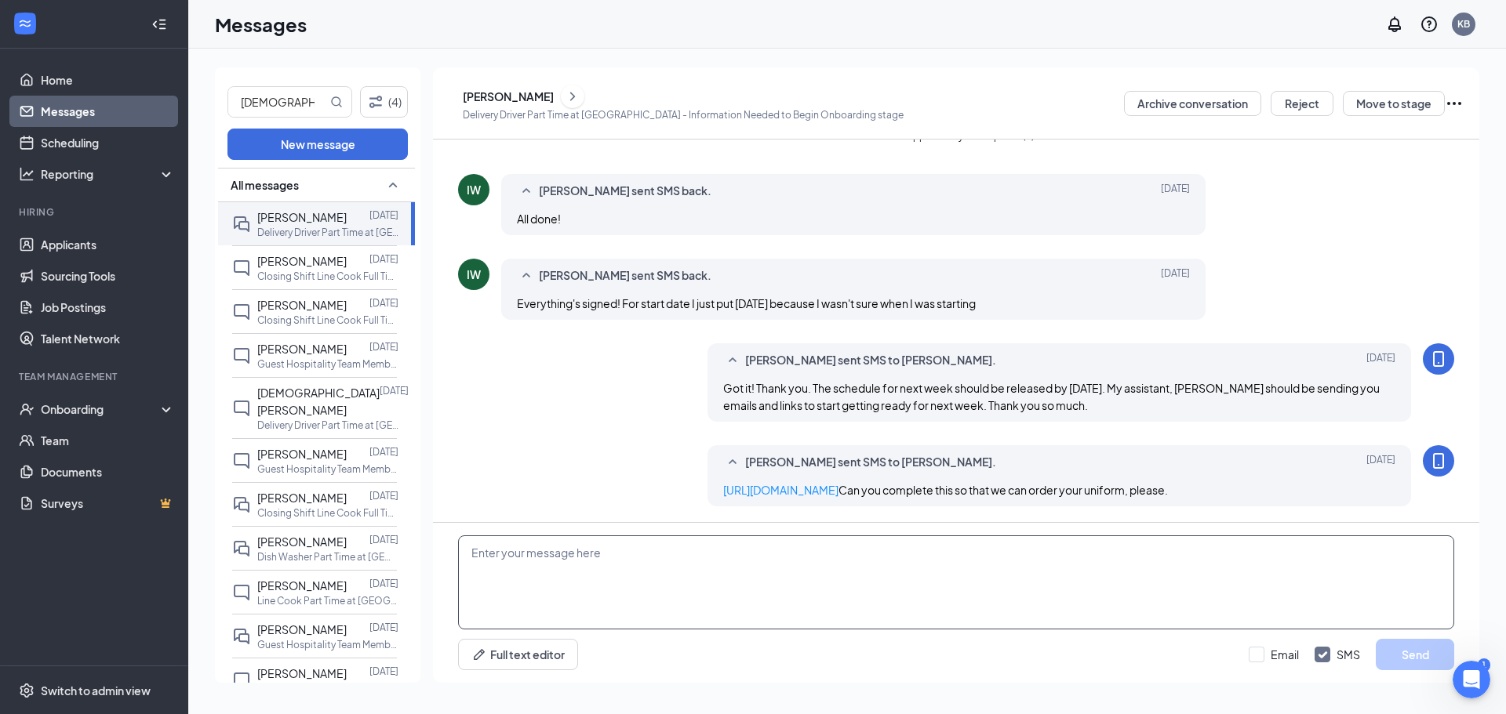
scroll to position [306, 0]
click at [493, 551] on textarea at bounding box center [956, 583] width 996 height 94
click at [826, 483] on link "[URL][DOMAIN_NAME]" at bounding box center [780, 490] width 115 height 14
click at [884, 562] on textarea "Isaiah--could you get the order for your uniform completed [DATE], please." at bounding box center [956, 583] width 996 height 94
type textarea "Isaiah--could you get the order for your uniform completed [DATE], please. We p…"
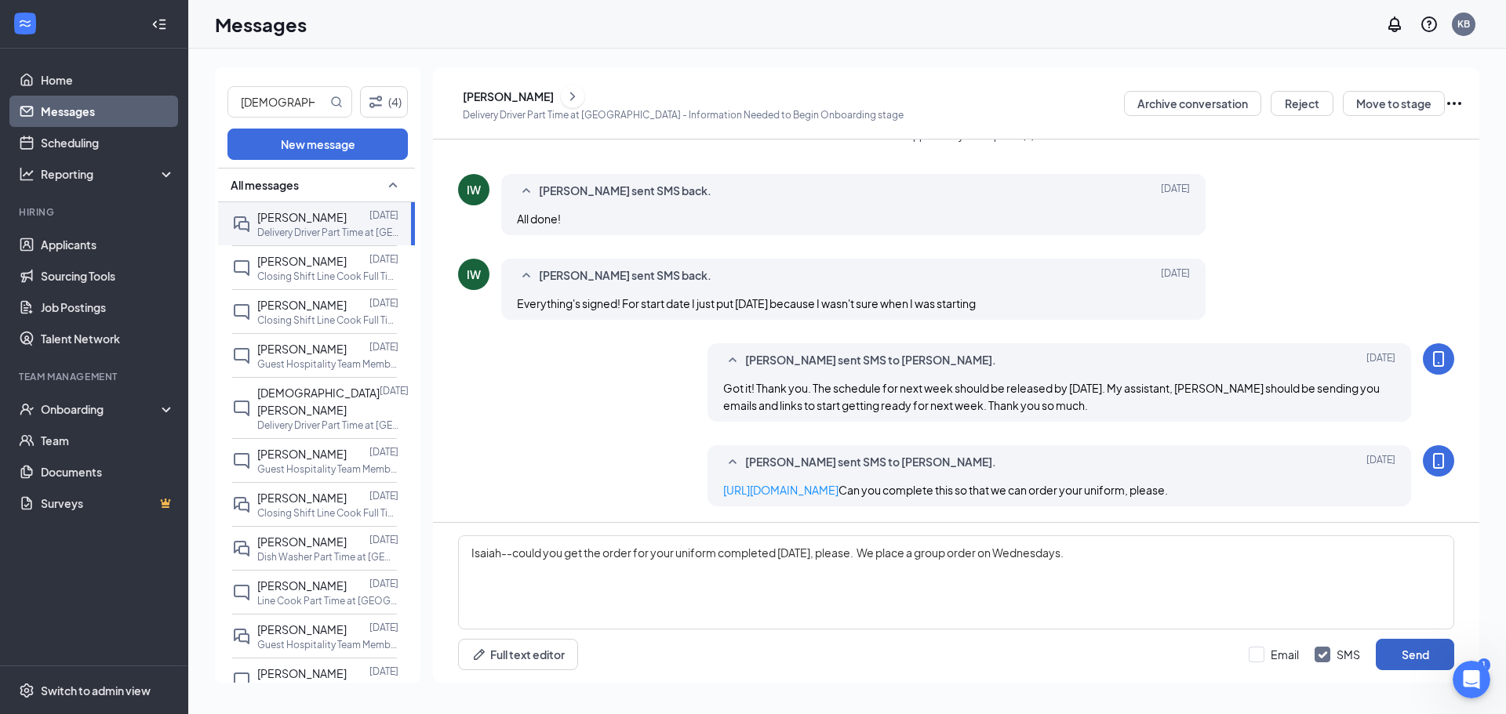
click at [1396, 655] on button "Send" at bounding box center [1415, 654] width 78 height 31
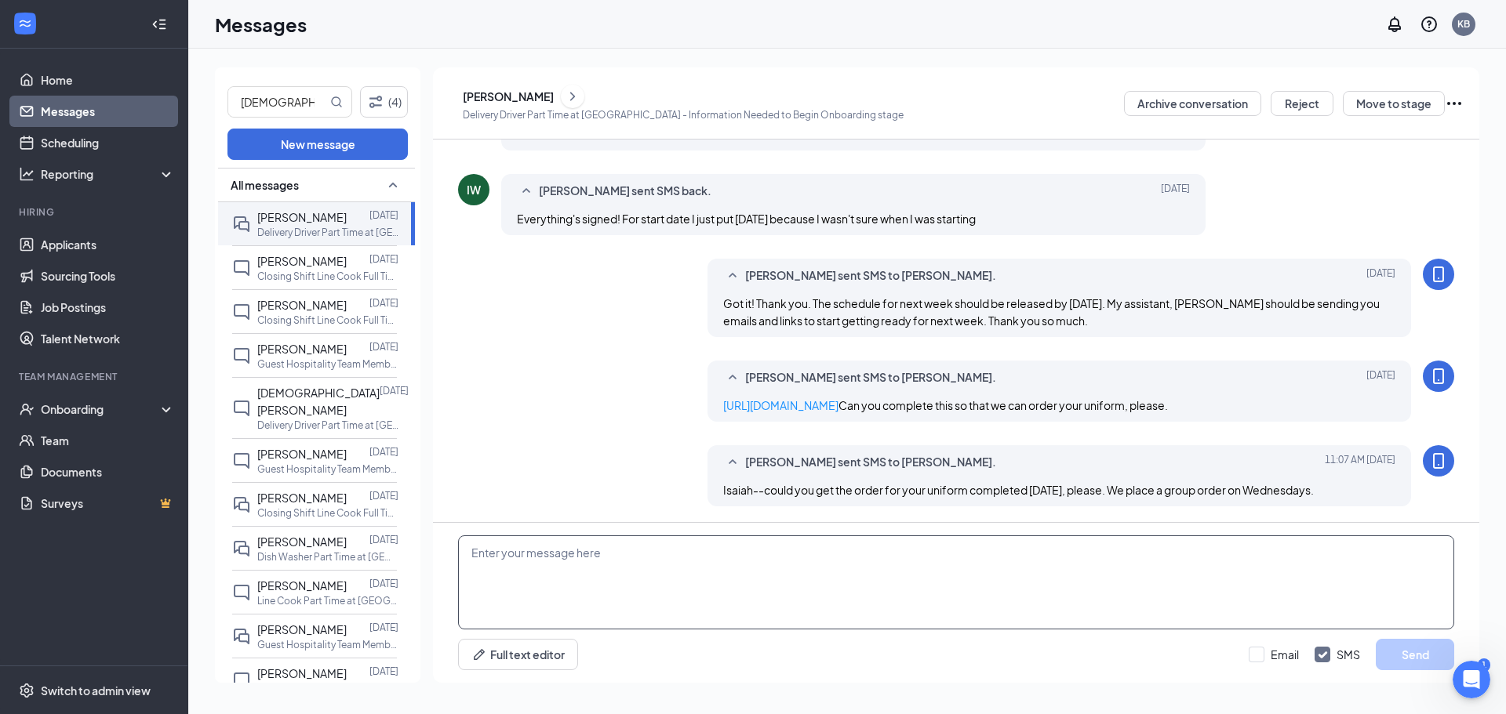
scroll to position [391, 0]
drag, startPoint x: 935, startPoint y: 387, endPoint x: 720, endPoint y: 394, distance: 215.0
click at [723, 397] on div "[URL][DOMAIN_NAME] Can you complete this so that we can order your uniform, ple…" at bounding box center [1059, 405] width 673 height 17
copy link "[URL][DOMAIN_NAME]"
click at [622, 567] on textarea at bounding box center [956, 583] width 996 height 94
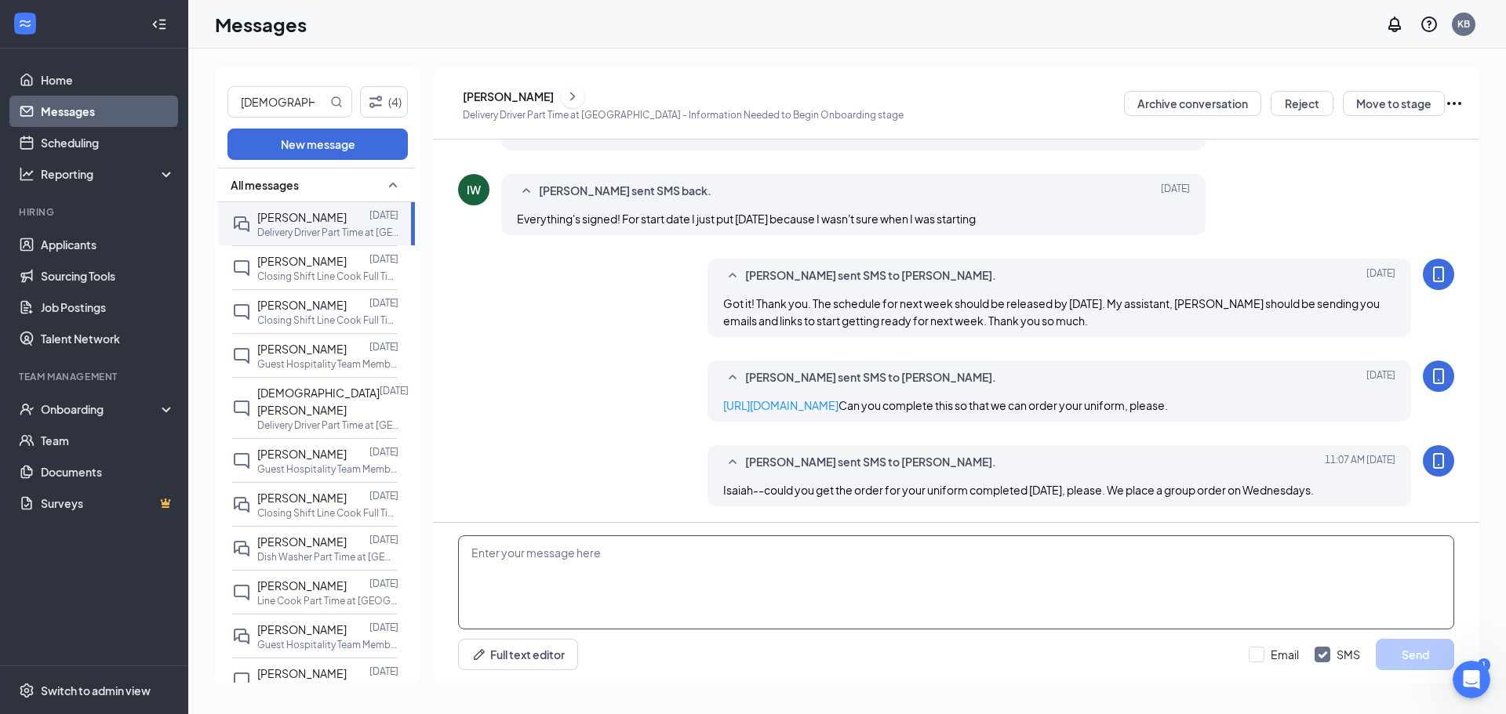
paste textarea "[URL][DOMAIN_NAME]"
type textarea "[URL][DOMAIN_NAME]"
click at [1410, 655] on button "Send" at bounding box center [1415, 654] width 78 height 31
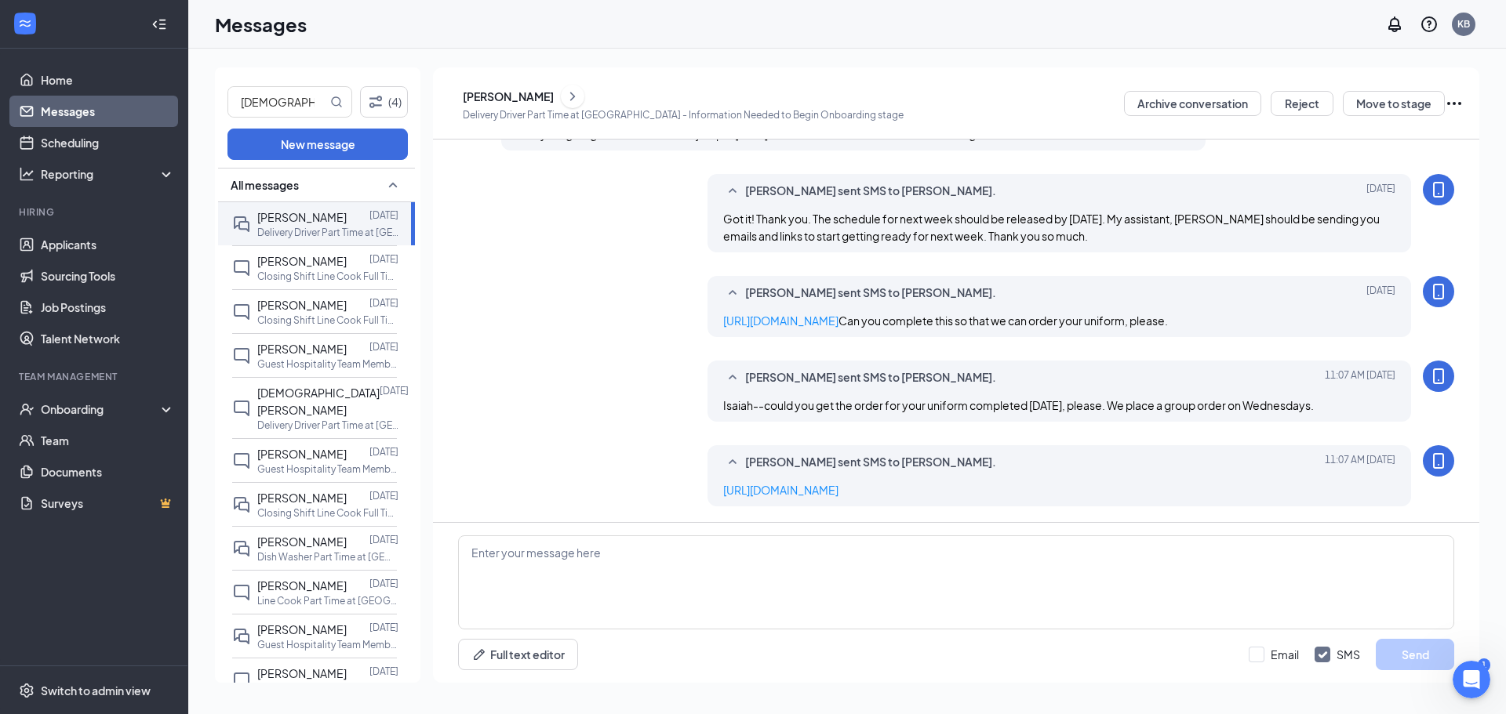
scroll to position [475, 0]
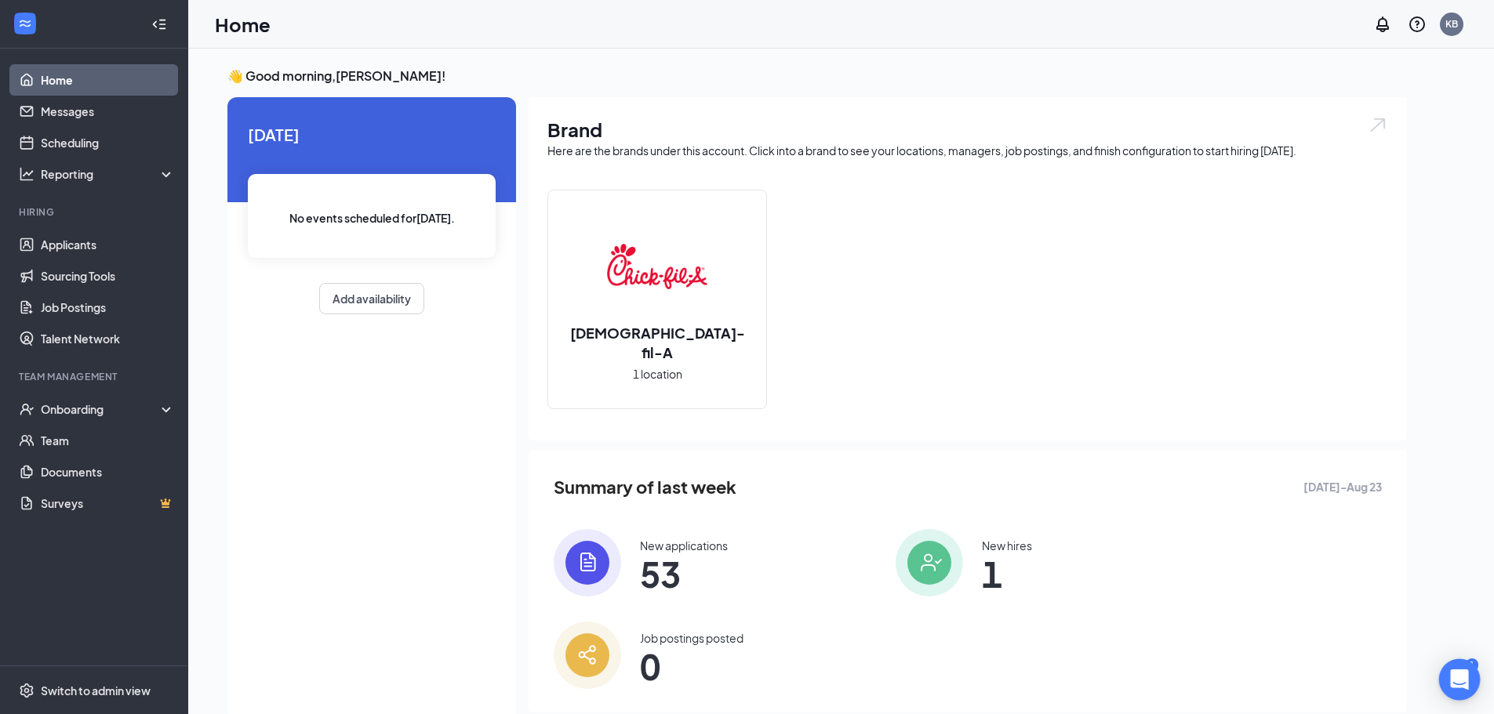
click at [1449, 680] on div "Open Intercom Messenger" at bounding box center [1460, 681] width 42 height 42
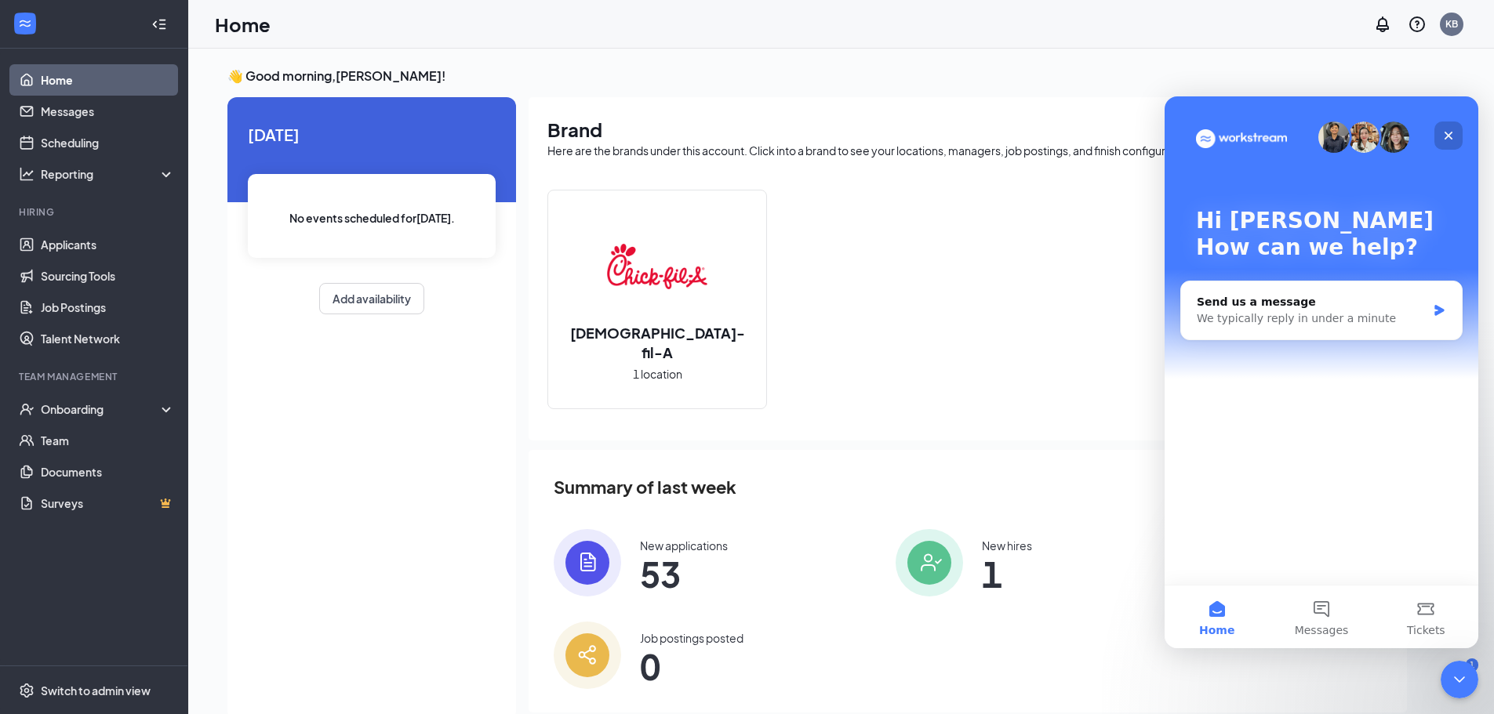
click at [1447, 129] on icon "Close" at bounding box center [1448, 135] width 13 height 13
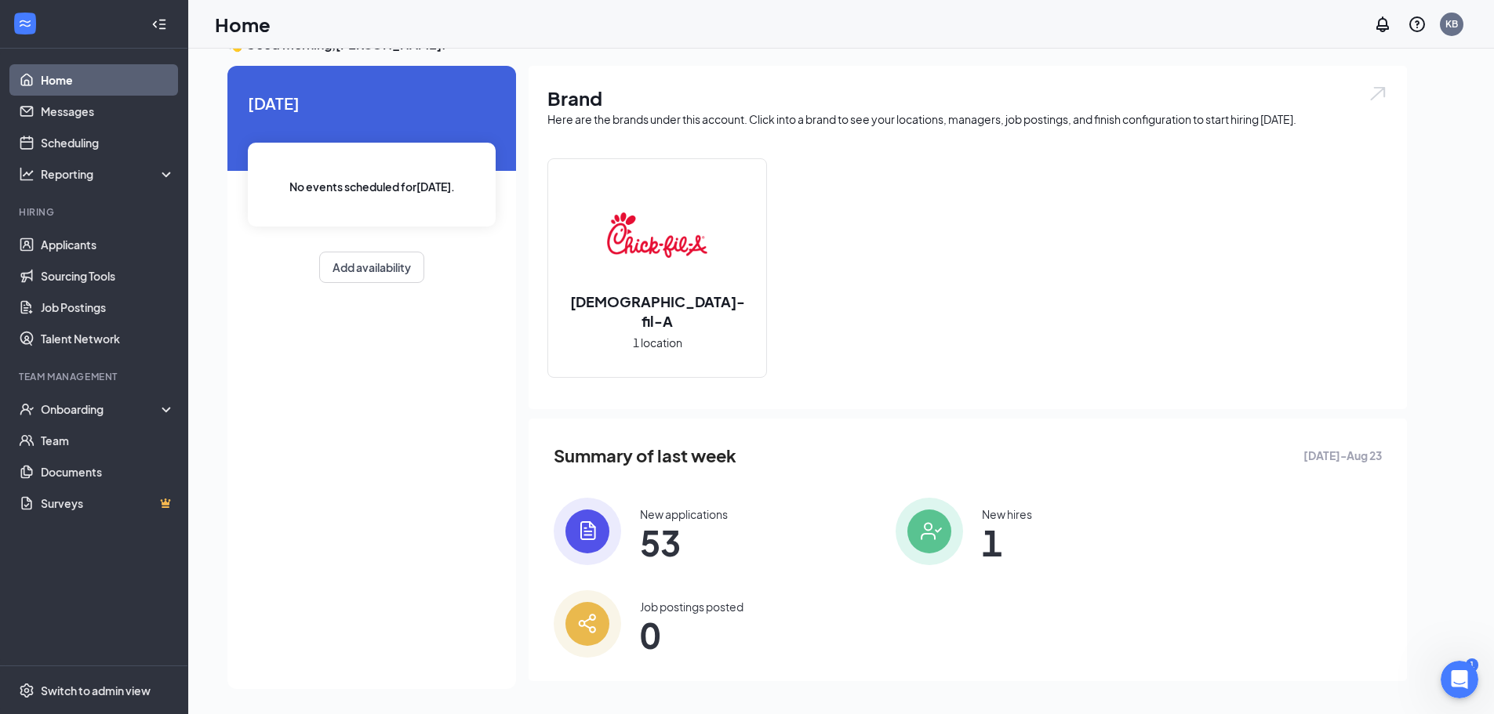
scroll to position [33, 0]
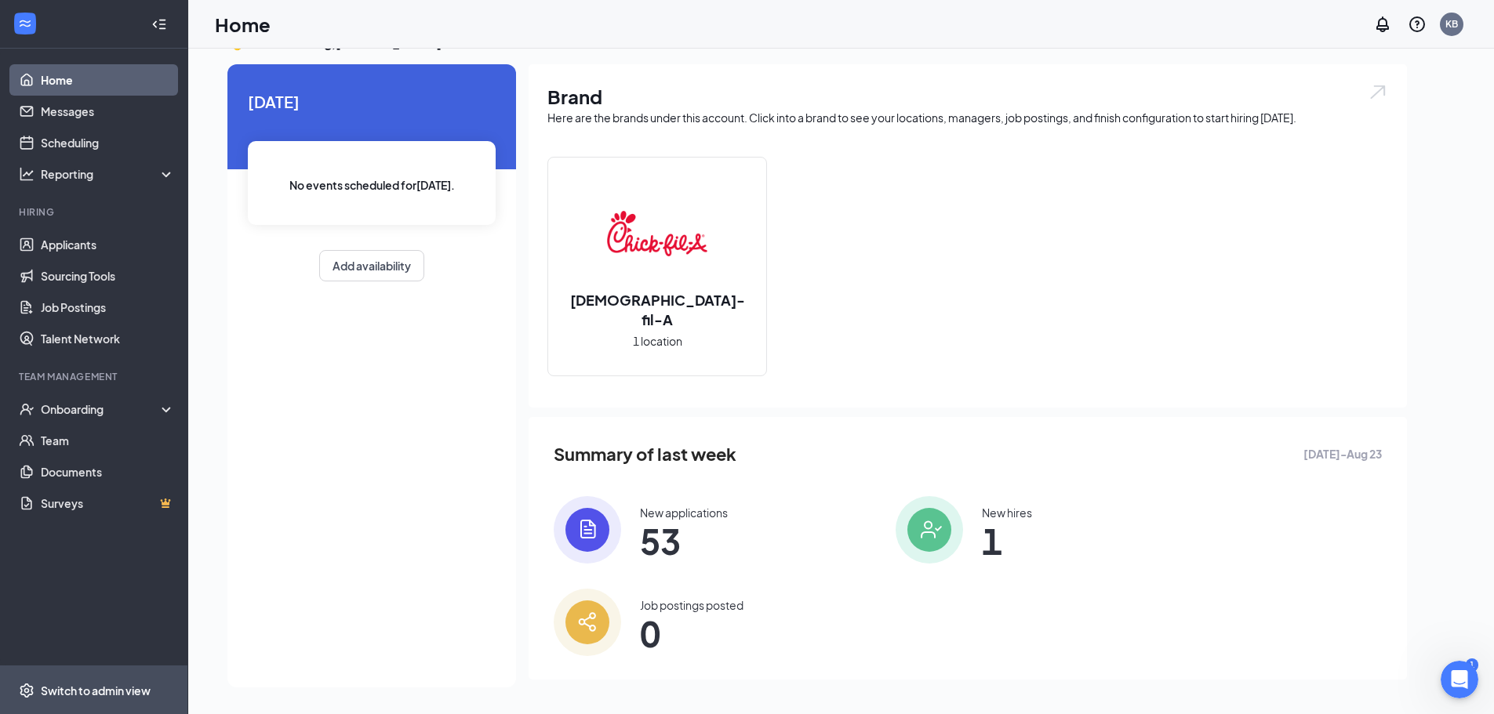
click at [133, 695] on div "Switch to admin view" at bounding box center [96, 691] width 110 height 16
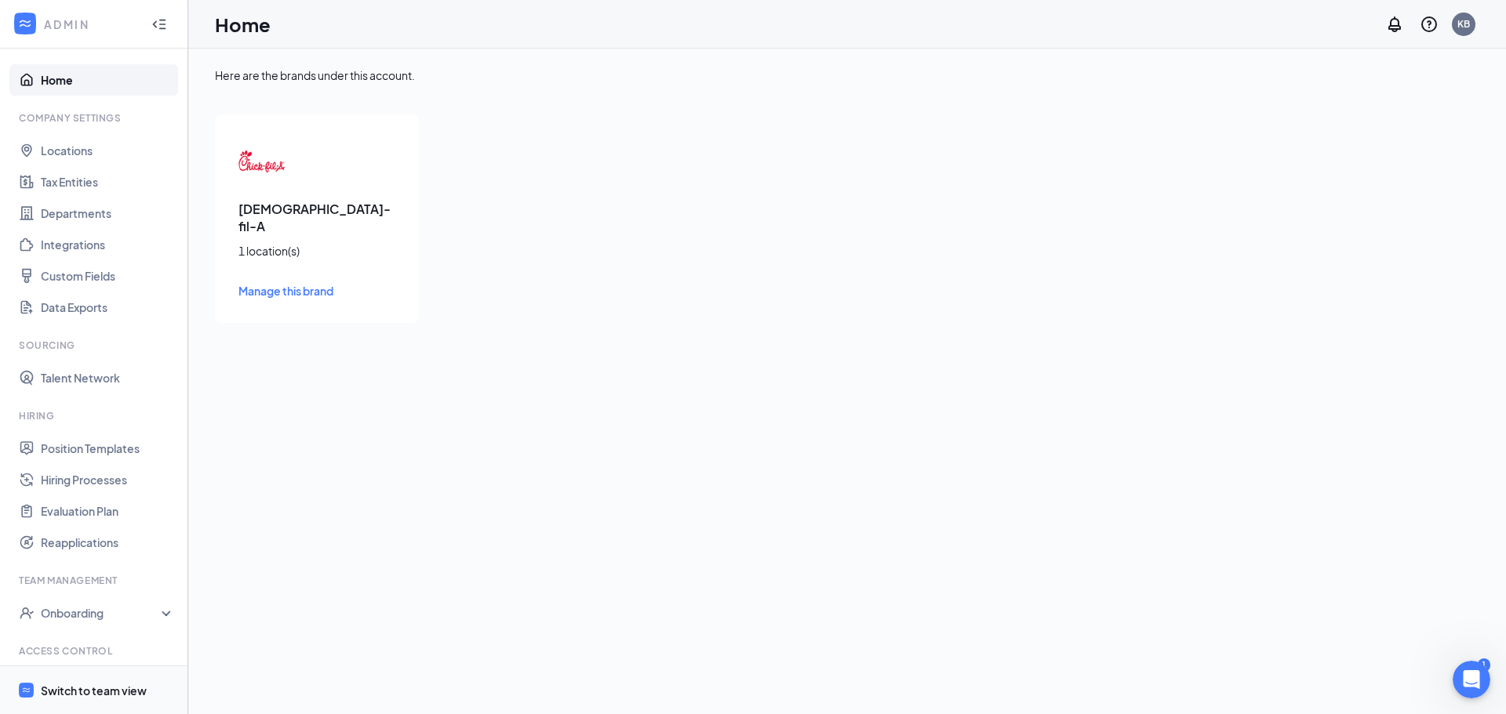
click at [121, 689] on div "Switch to team view" at bounding box center [94, 691] width 106 height 16
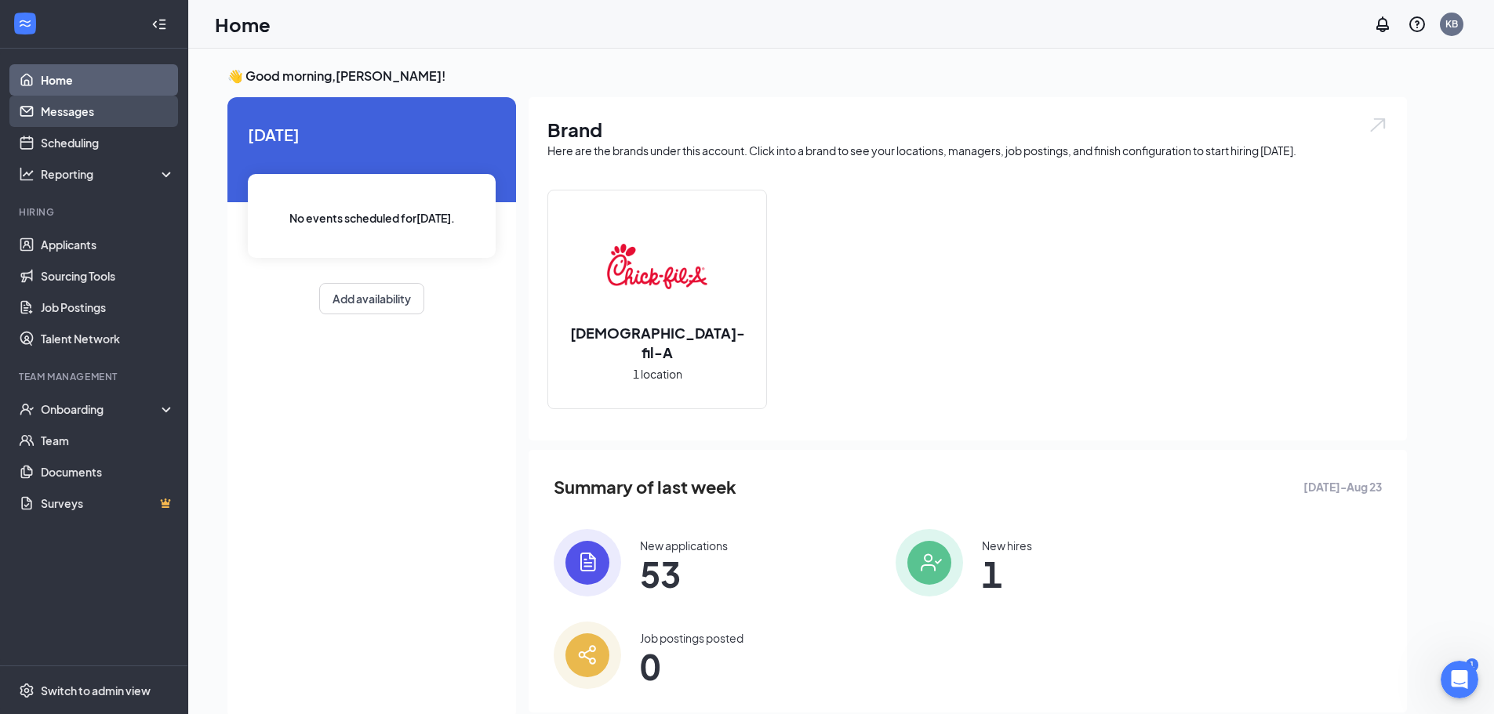
click at [75, 114] on link "Messages" at bounding box center [108, 111] width 134 height 31
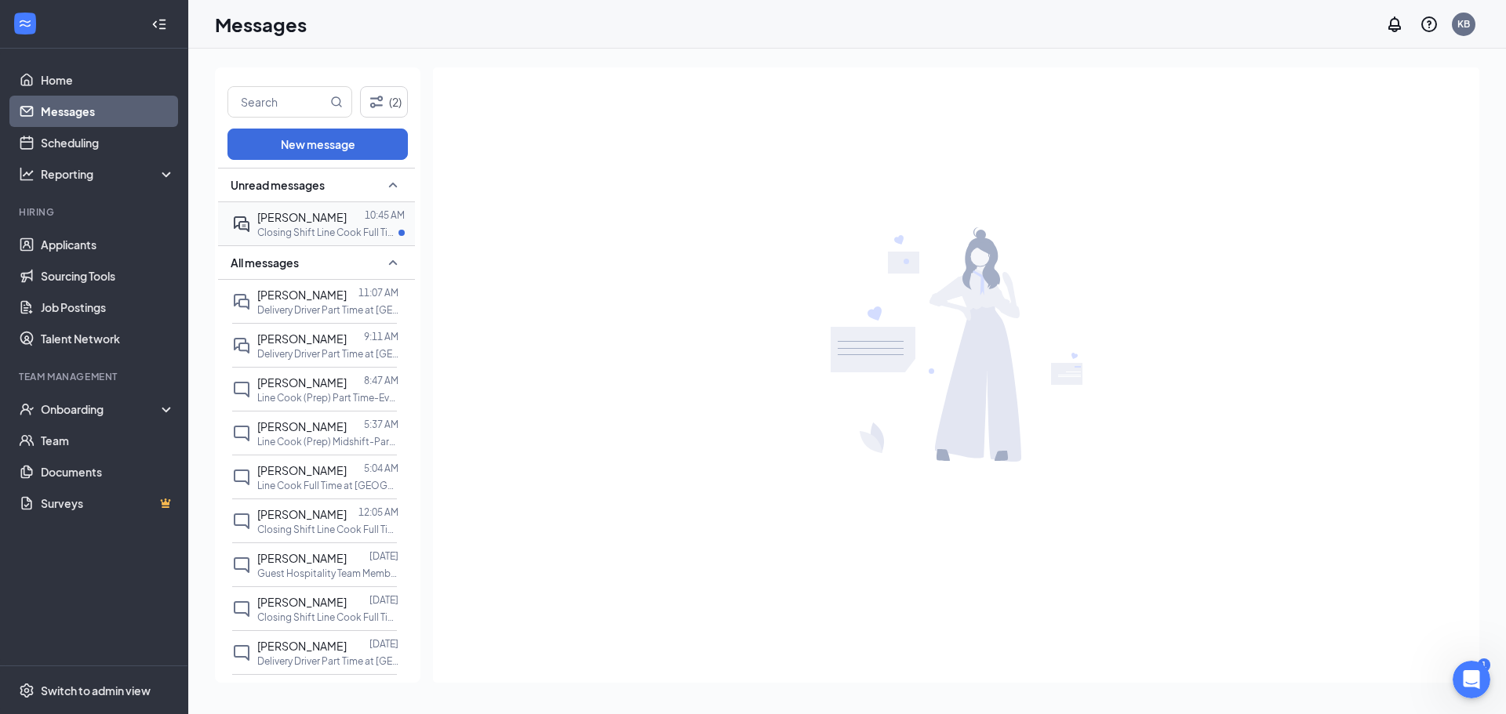
click at [325, 227] on p "Closing Shift Line Cook Full Time or Part Time at [GEOGRAPHIC_DATA]" at bounding box center [327, 232] width 141 height 13
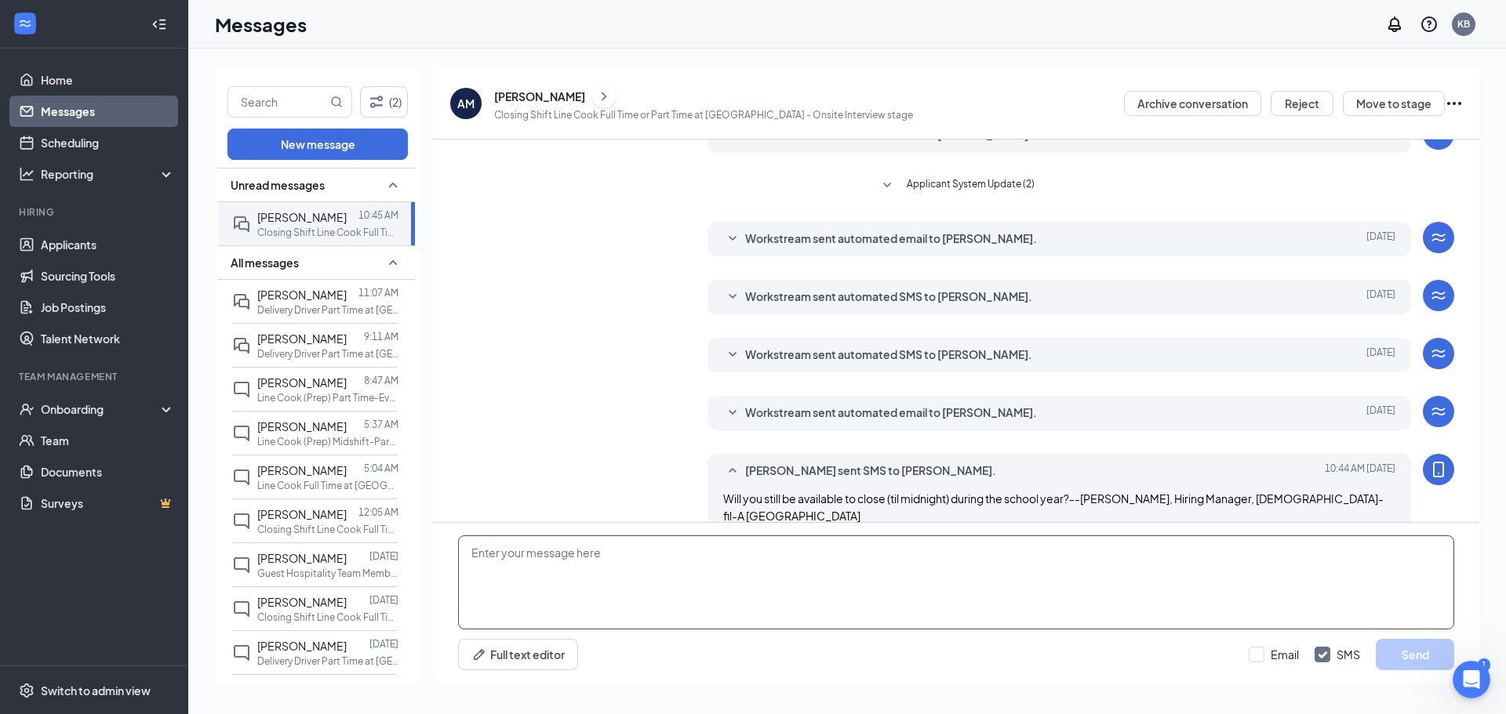
scroll to position [248, 0]
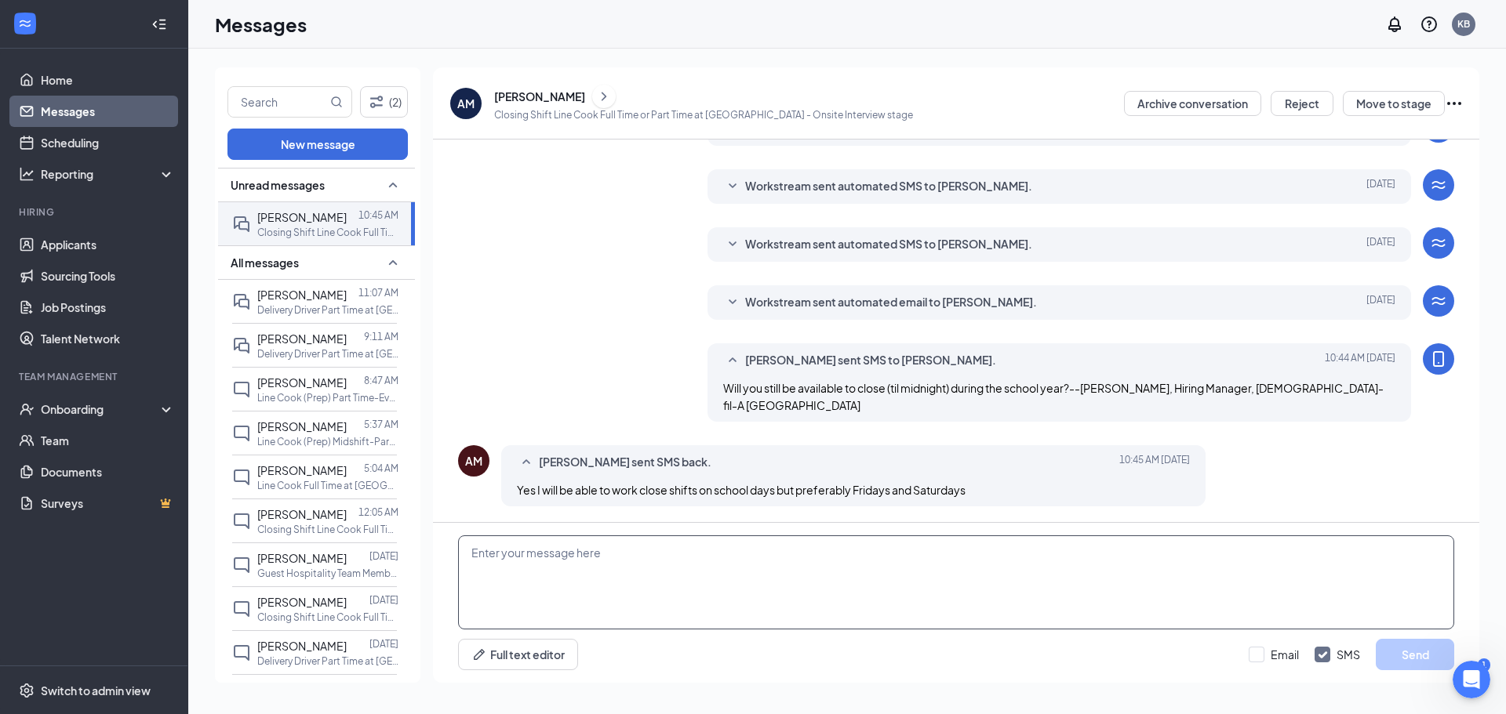
click at [604, 576] on textarea at bounding box center [956, 583] width 996 height 94
type textarea "Okay. Thank you."
click at [1394, 653] on button "Send" at bounding box center [1415, 654] width 78 height 31
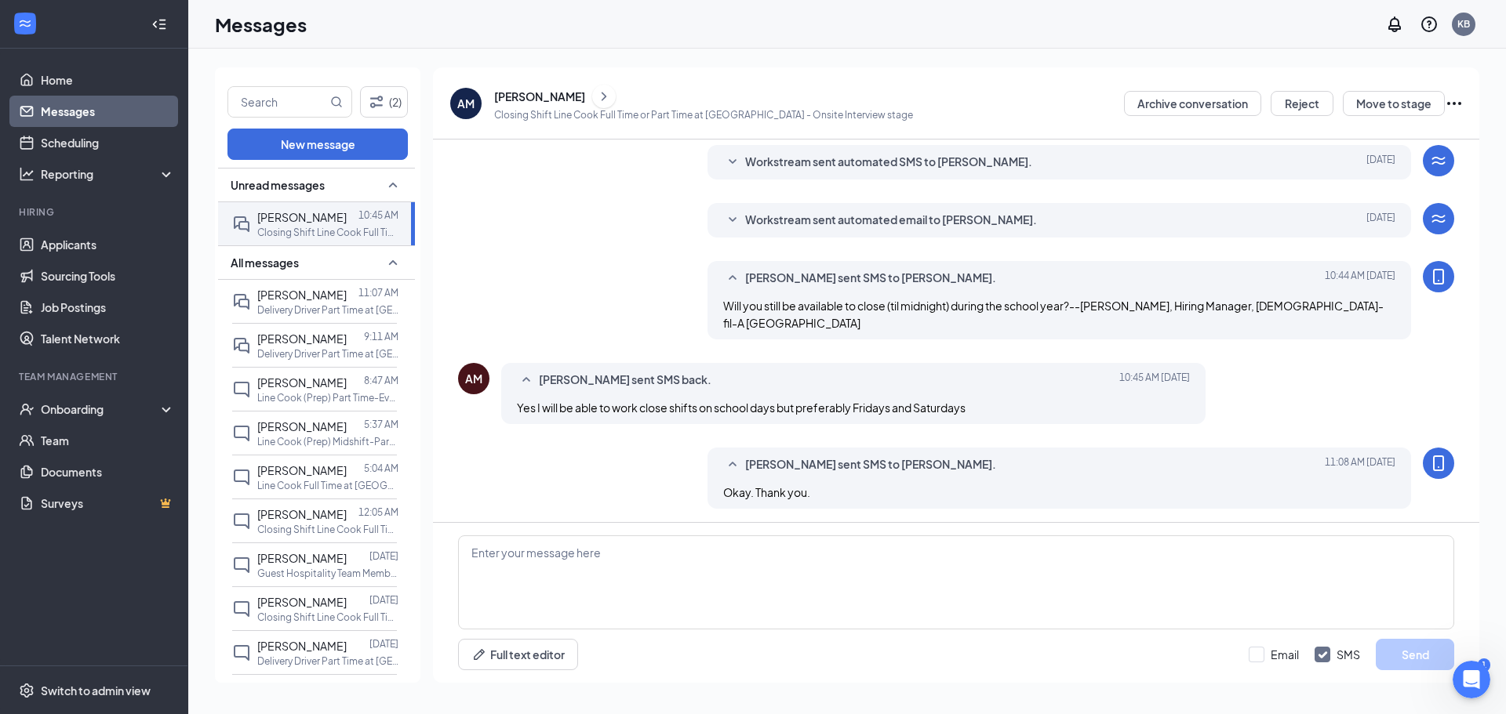
scroll to position [333, 0]
click at [309, 302] on div "[PERSON_NAME]" at bounding box center [301, 294] width 89 height 17
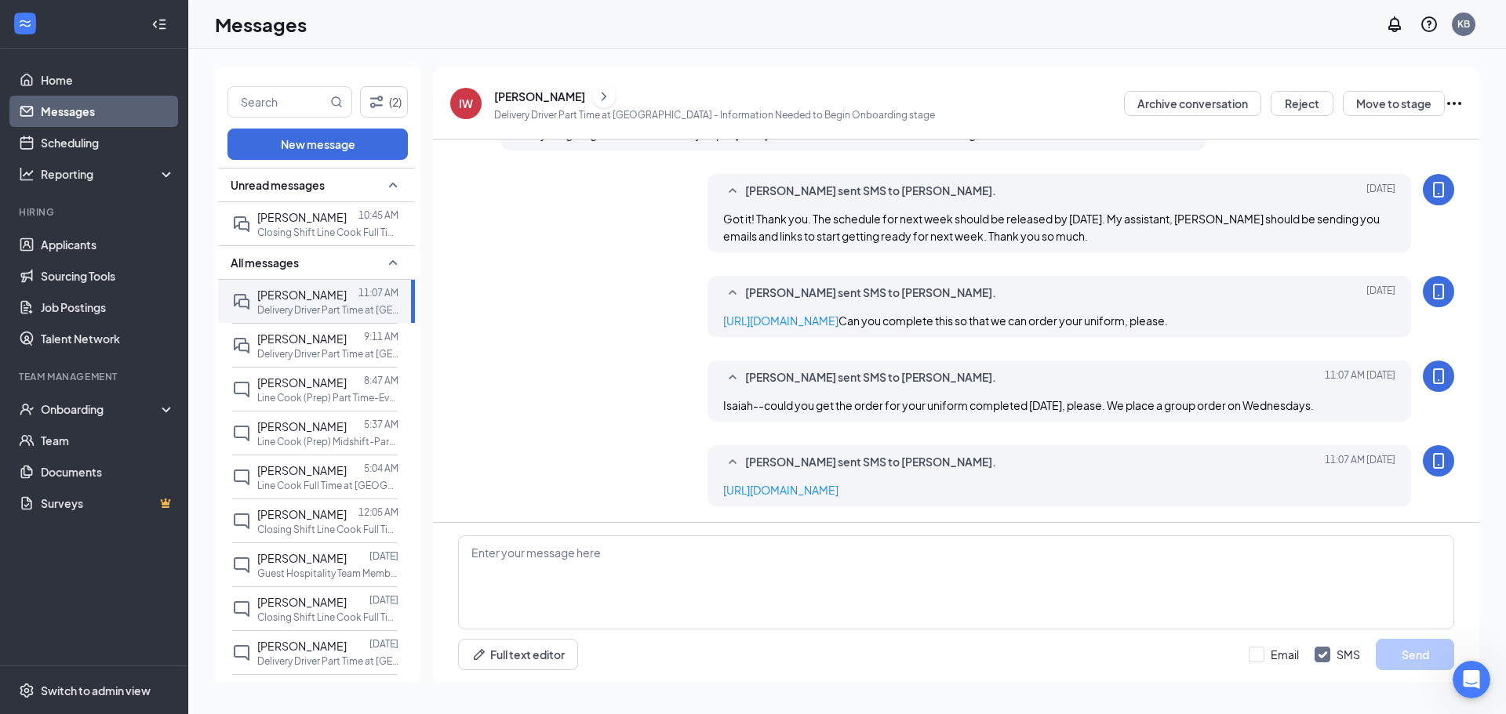
scroll to position [372, 0]
click at [314, 220] on span "[PERSON_NAME]" at bounding box center [301, 217] width 89 height 14
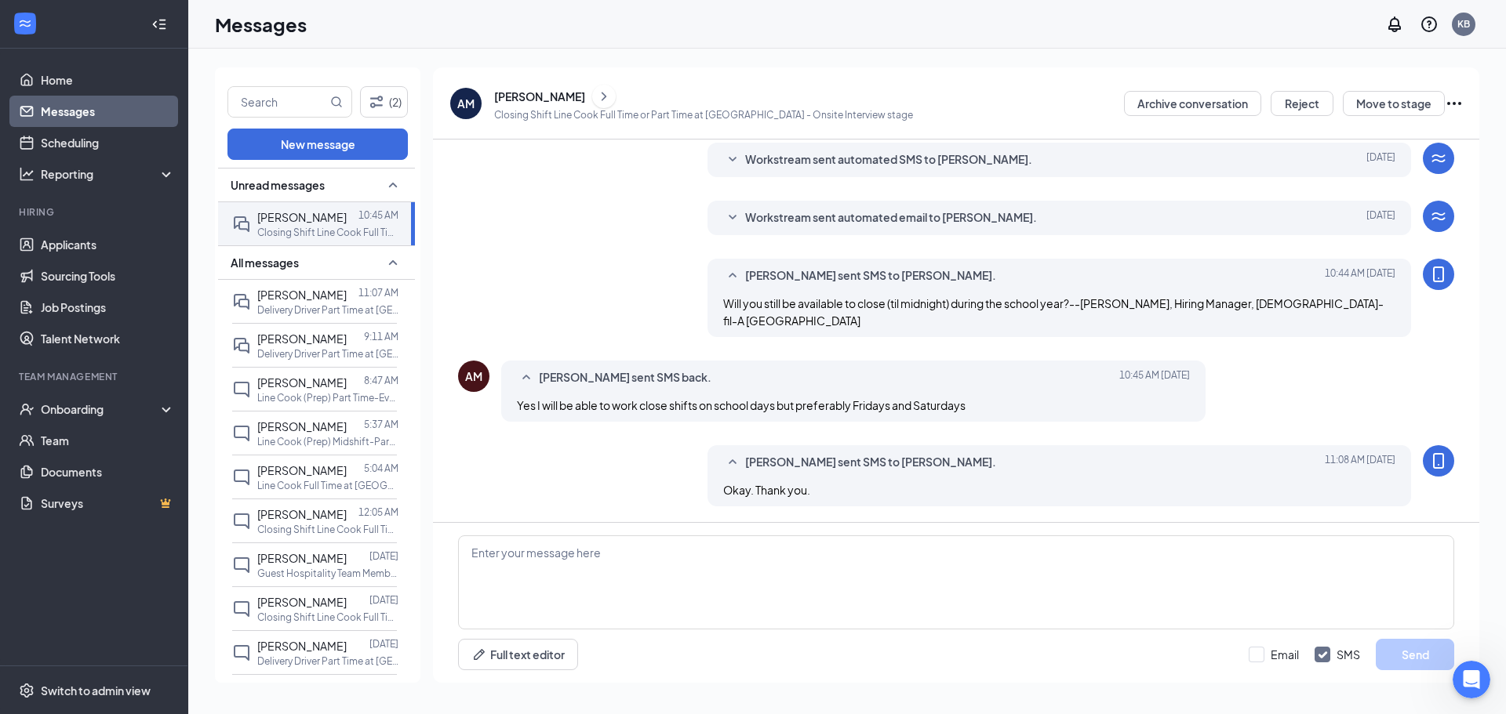
scroll to position [136, 0]
